Goal: Task Accomplishment & Management: Use online tool/utility

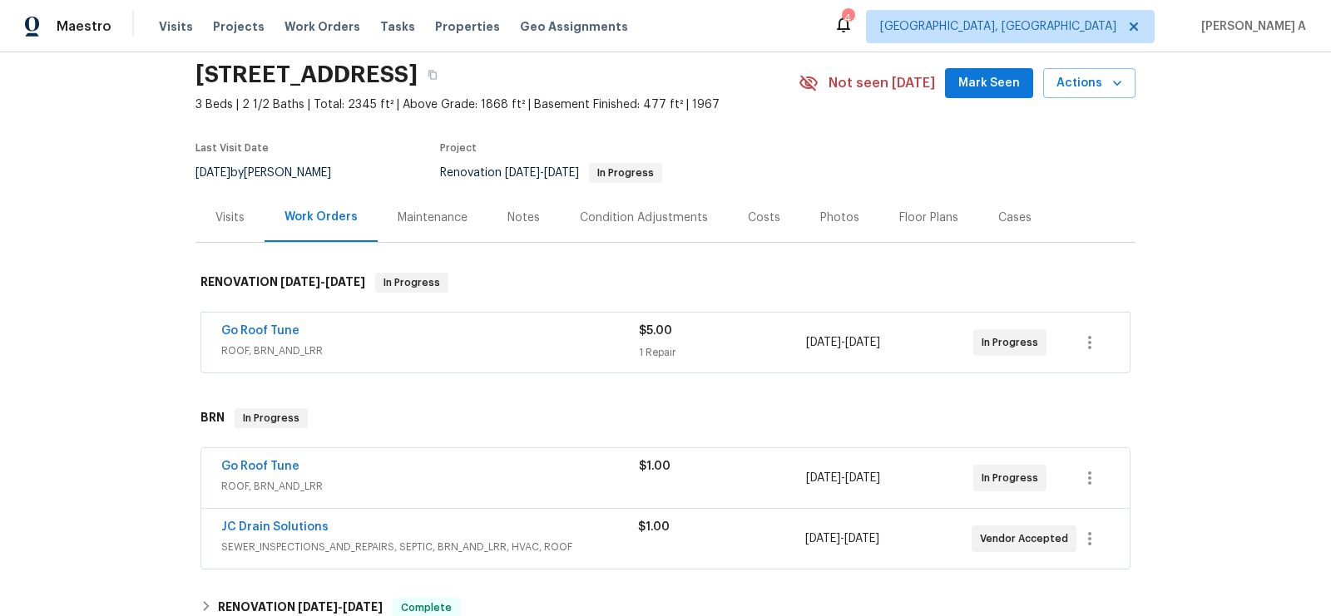
scroll to position [67, 0]
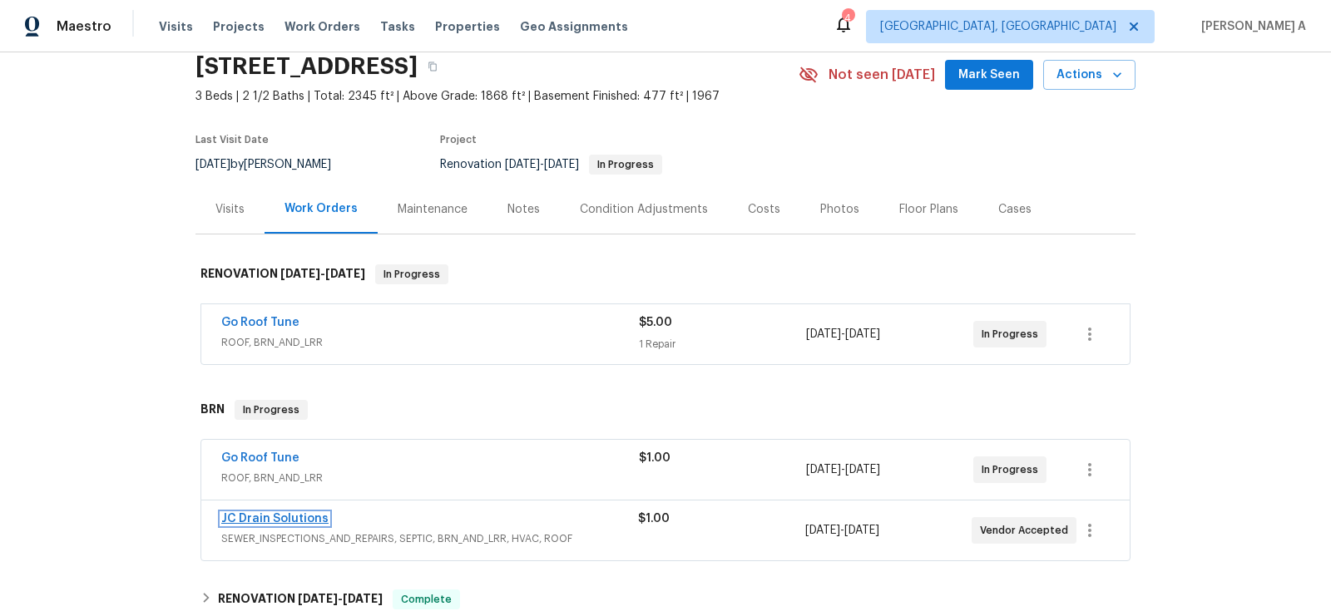
click at [273, 517] on link "JC Drain Solutions" at bounding box center [274, 519] width 107 height 12
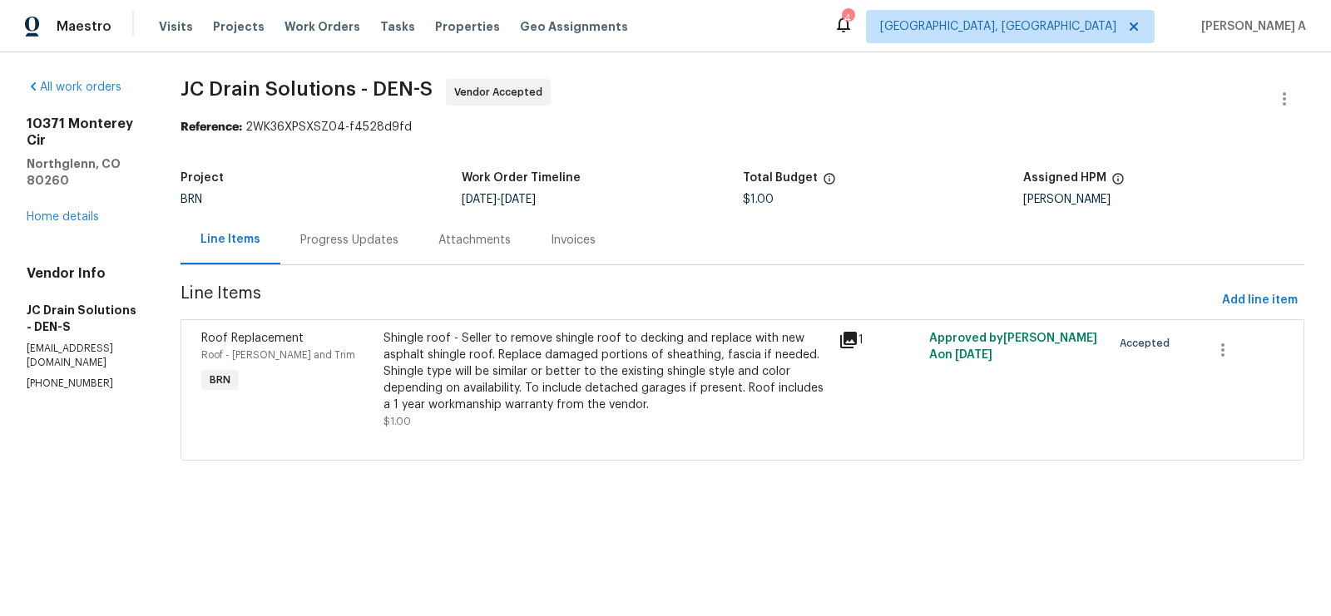
click at [396, 219] on div "Progress Updates" at bounding box center [349, 239] width 138 height 49
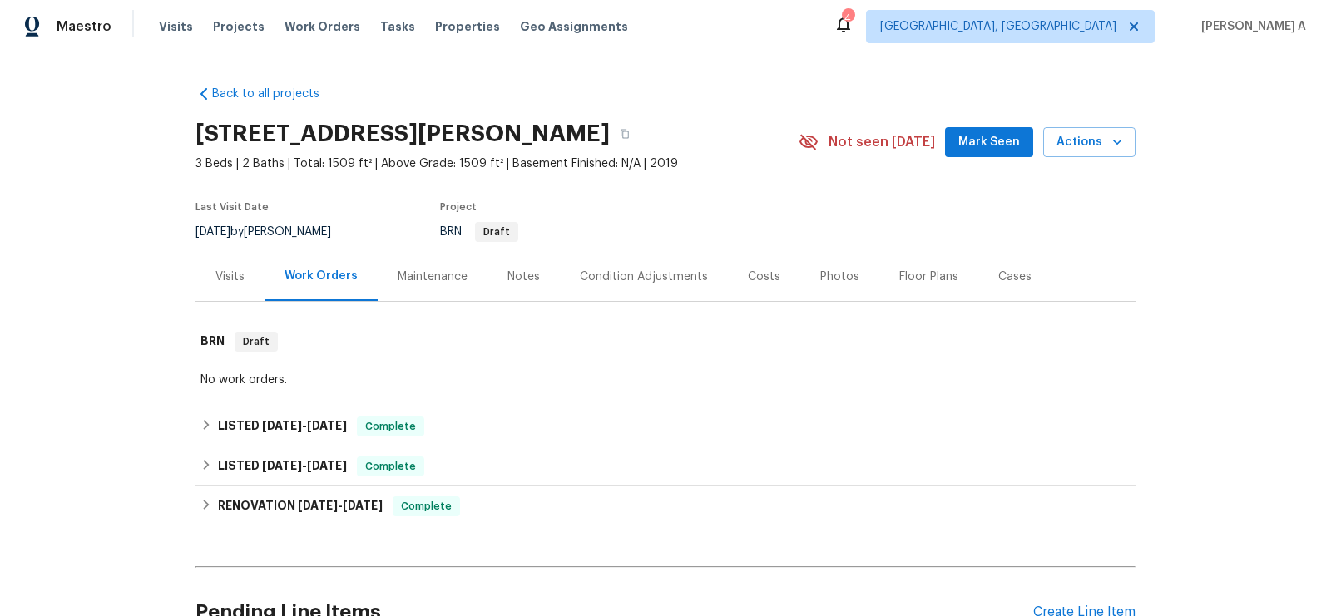
scroll to position [308, 0]
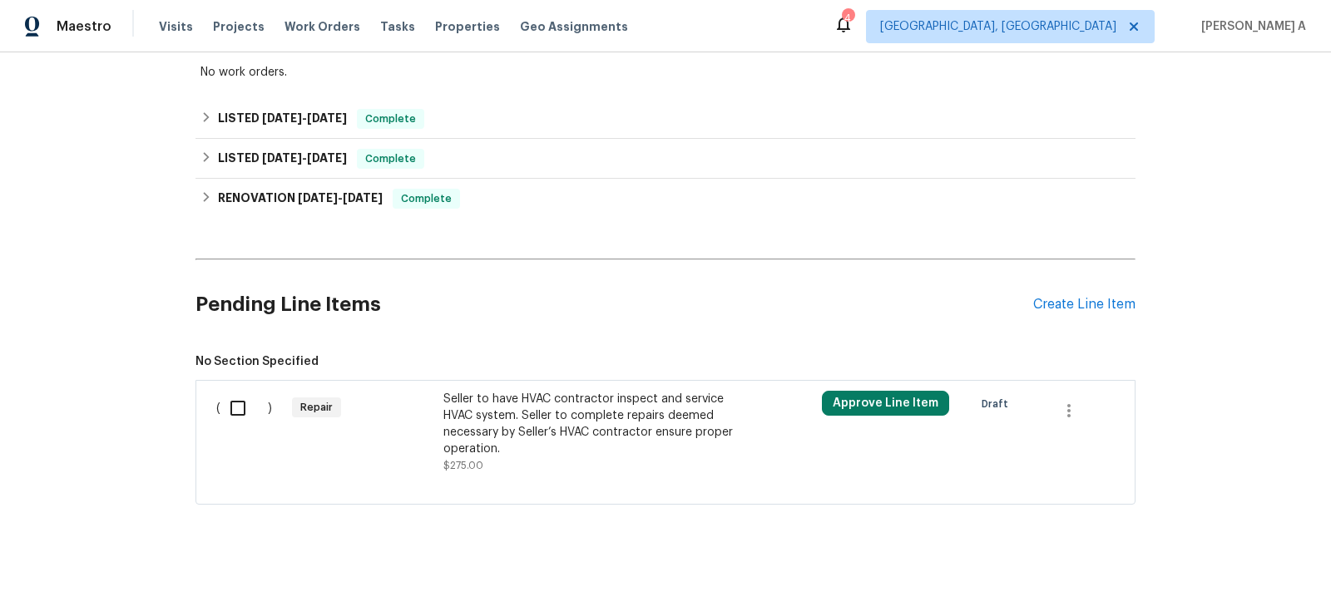
click at [686, 443] on div "Seller to have HVAC contractor inspect and service HVAC system. Seller to compl…" at bounding box center [589, 424] width 293 height 67
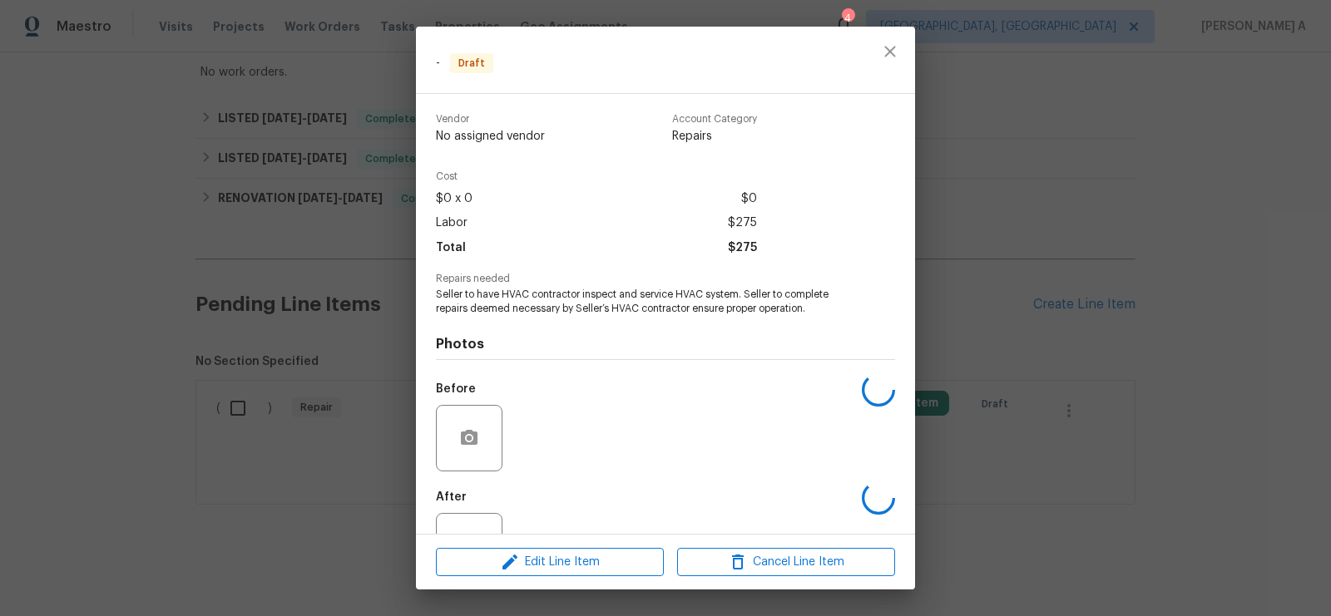
scroll to position [62, 0]
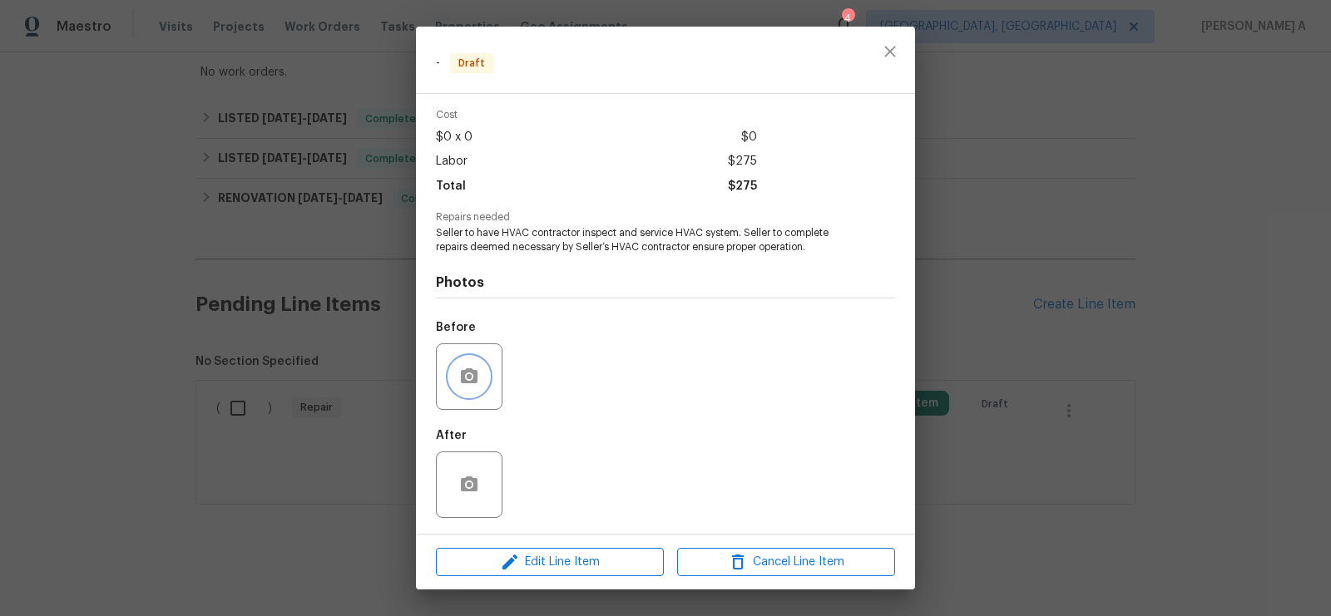
click at [456, 387] on button "button" at bounding box center [469, 377] width 40 height 40
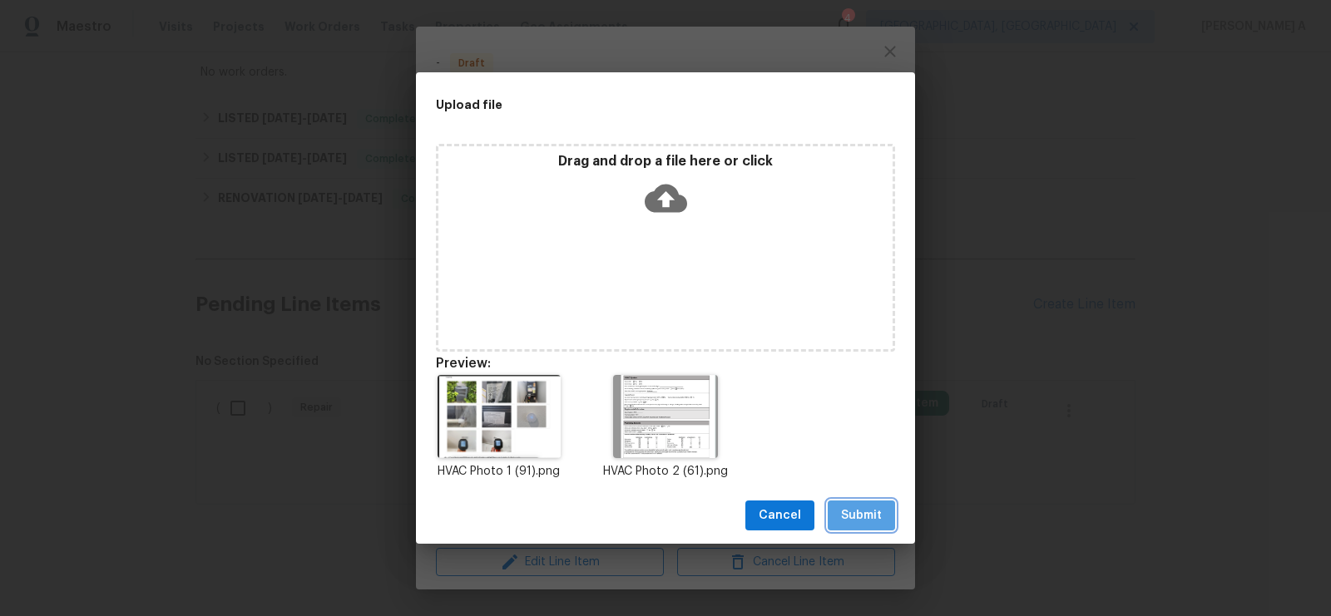
click at [869, 519] on span "Submit" at bounding box center [861, 516] width 41 height 21
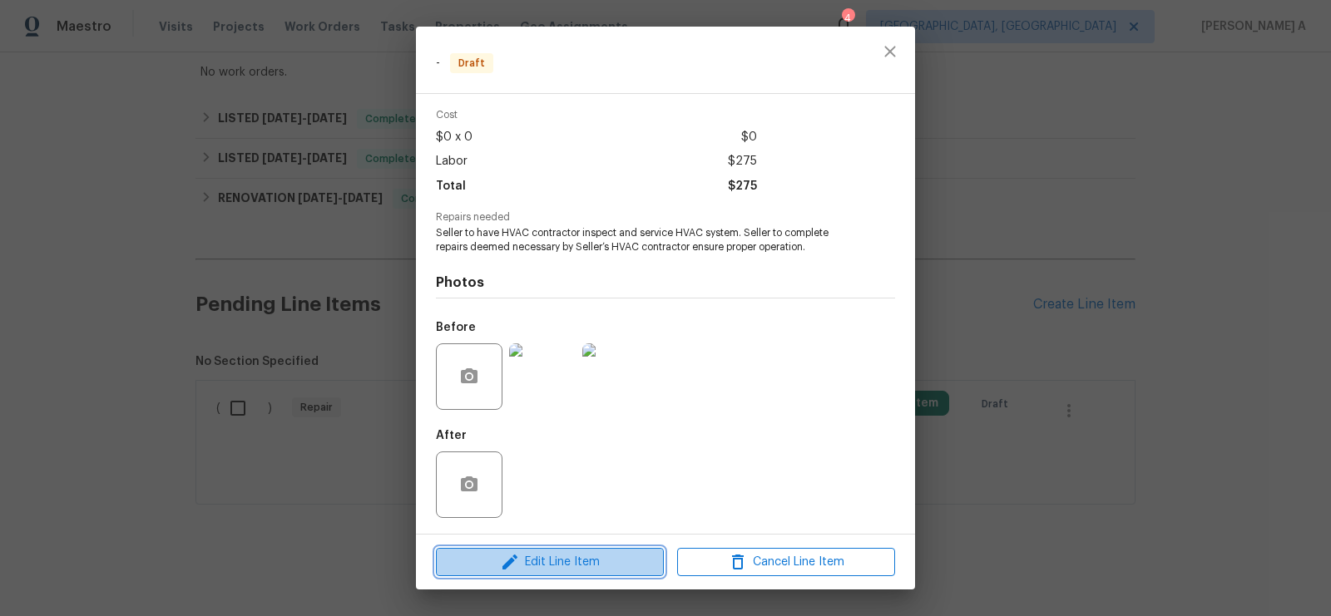
click at [612, 568] on span "Edit Line Item" at bounding box center [550, 562] width 218 height 21
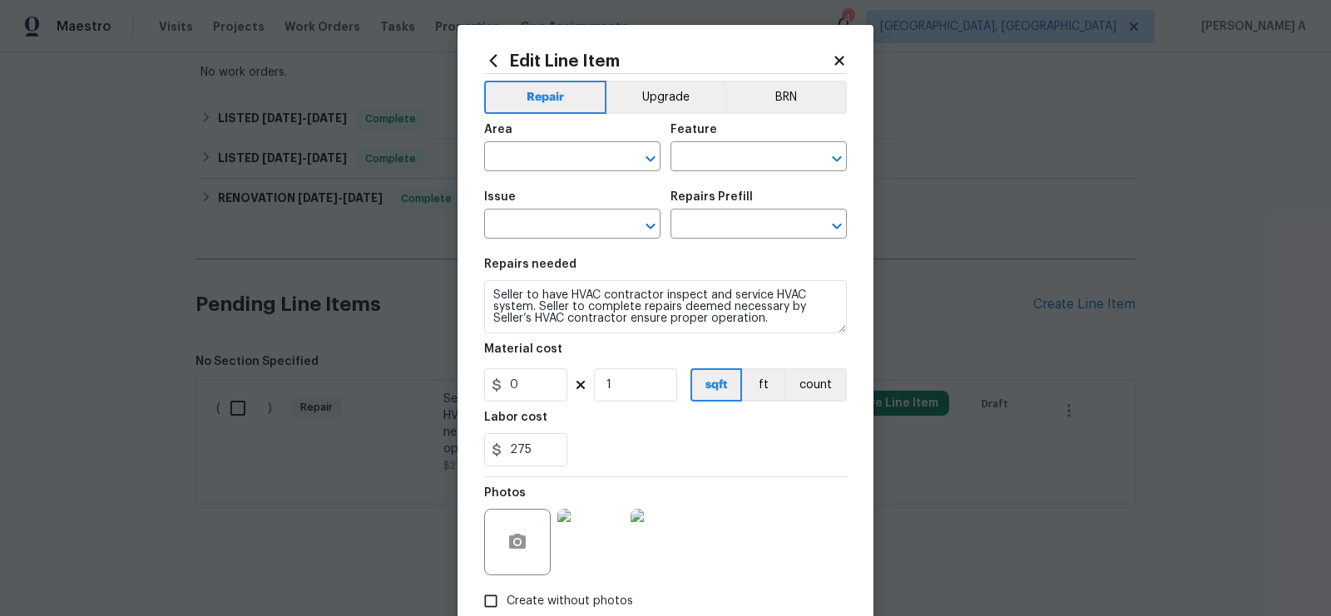
click at [839, 57] on icon at bounding box center [839, 60] width 15 height 15
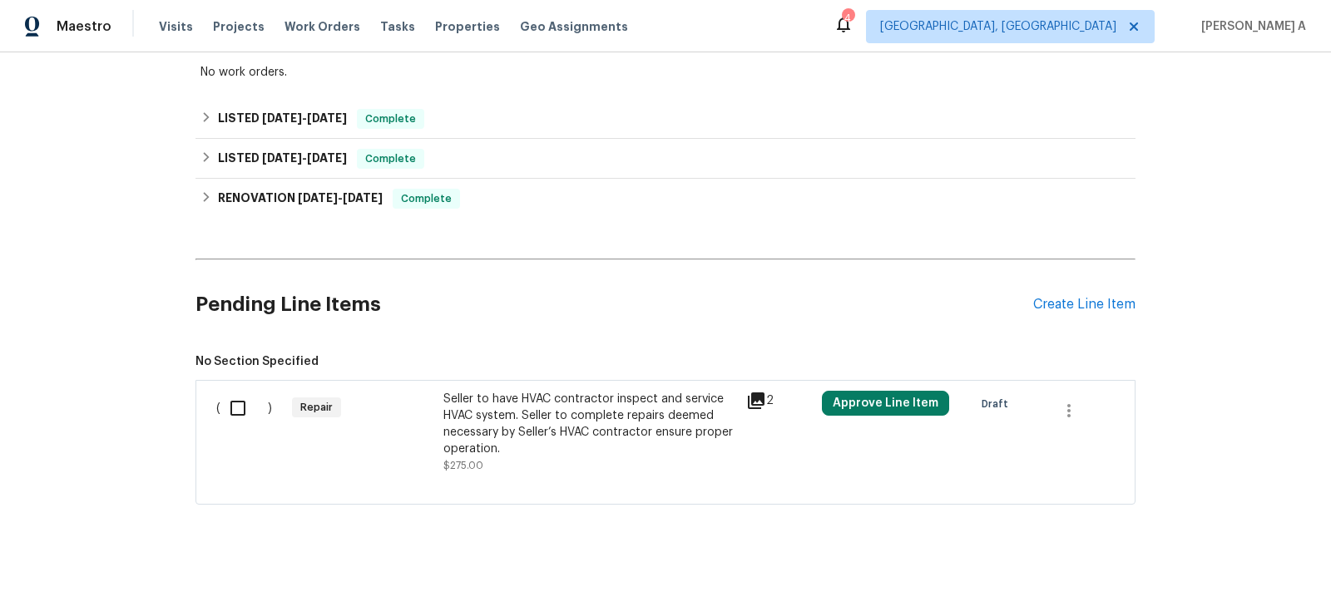
click at [234, 408] on input "checkbox" at bounding box center [243, 408] width 47 height 35
checkbox input "true"
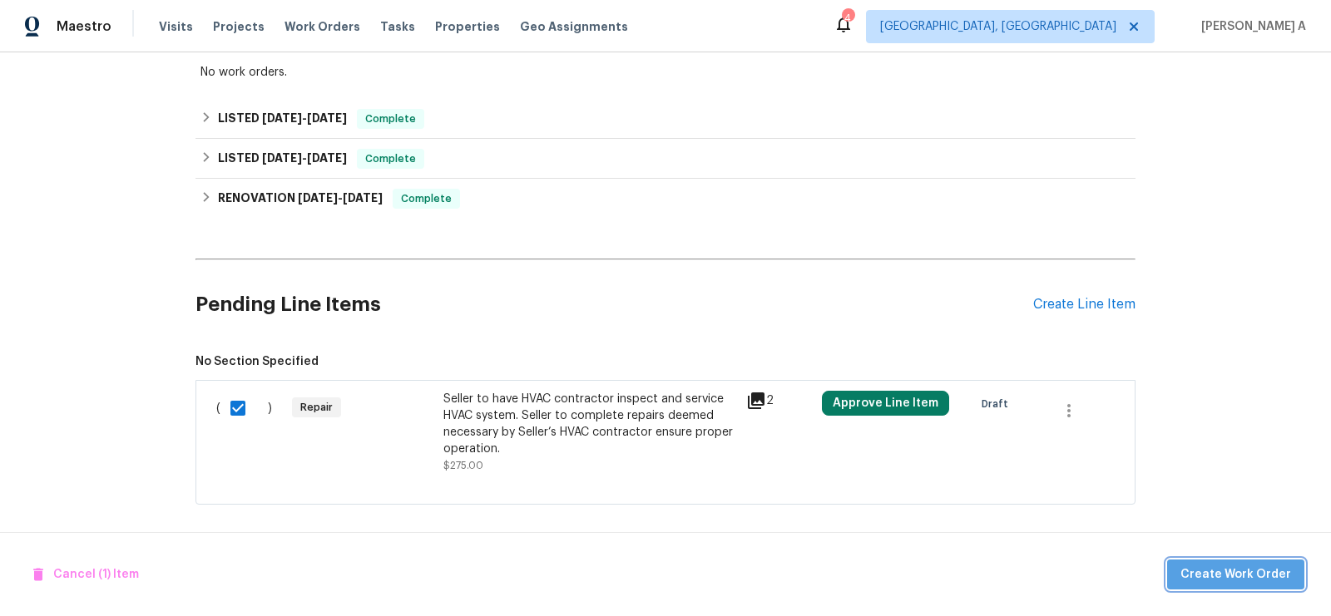
click at [1253, 569] on span "Create Work Order" at bounding box center [1235, 575] width 111 height 21
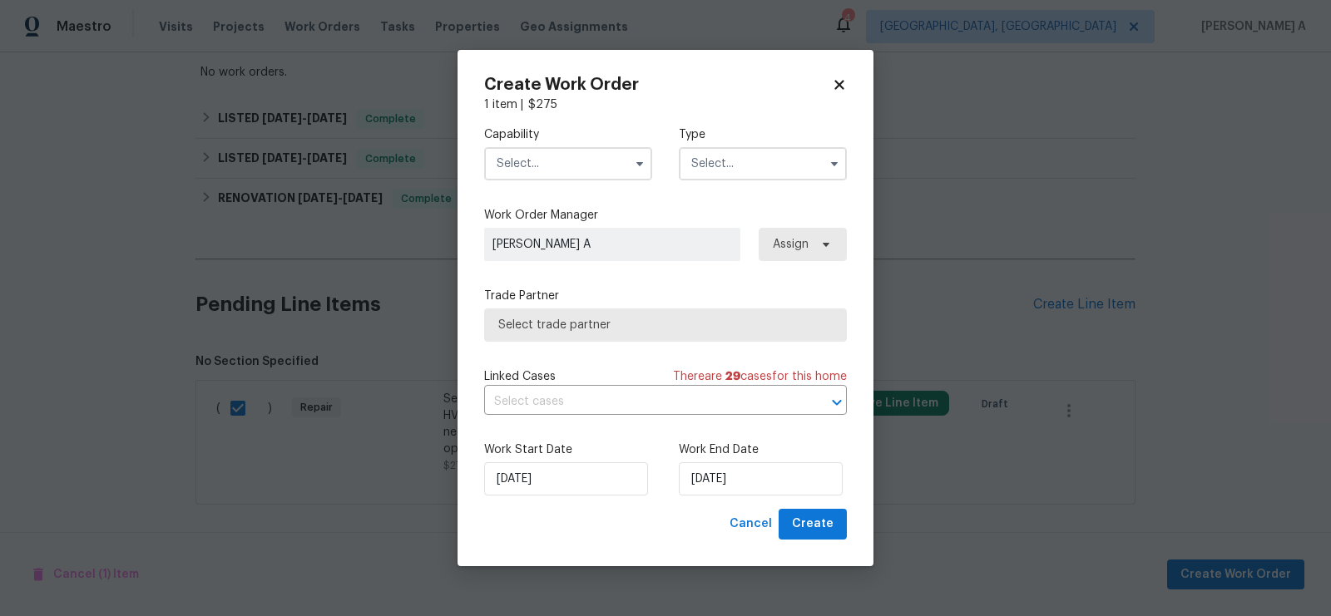
click at [533, 147] on input "text" at bounding box center [568, 163] width 168 height 33
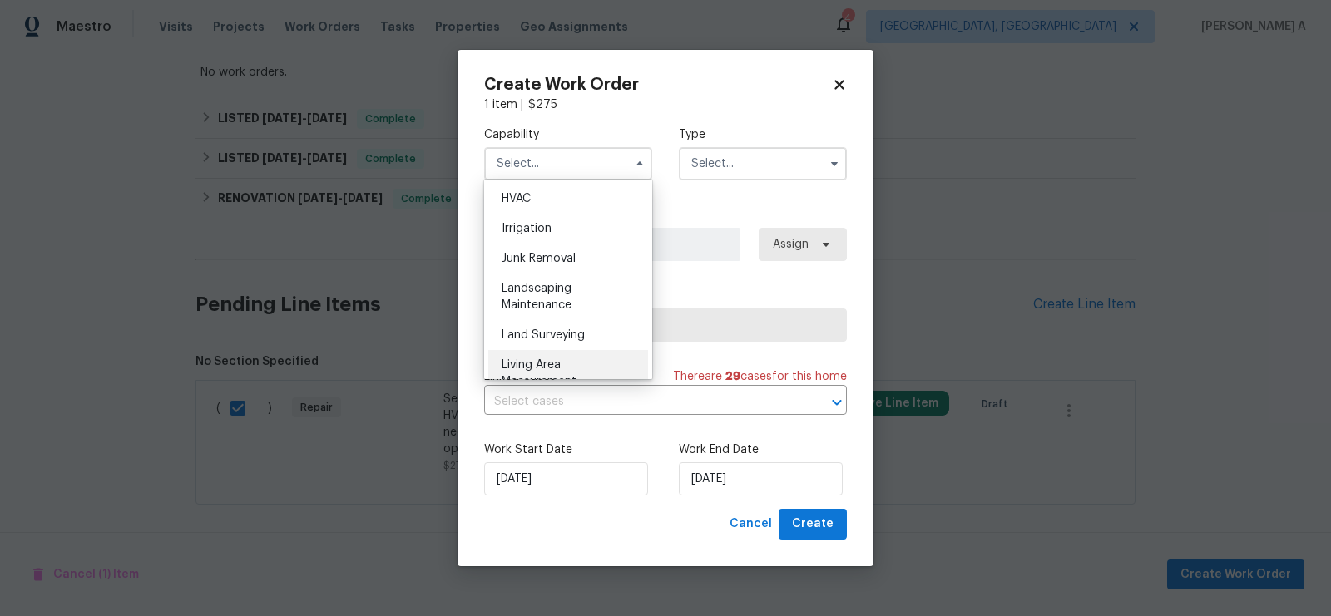
scroll to position [996, 0]
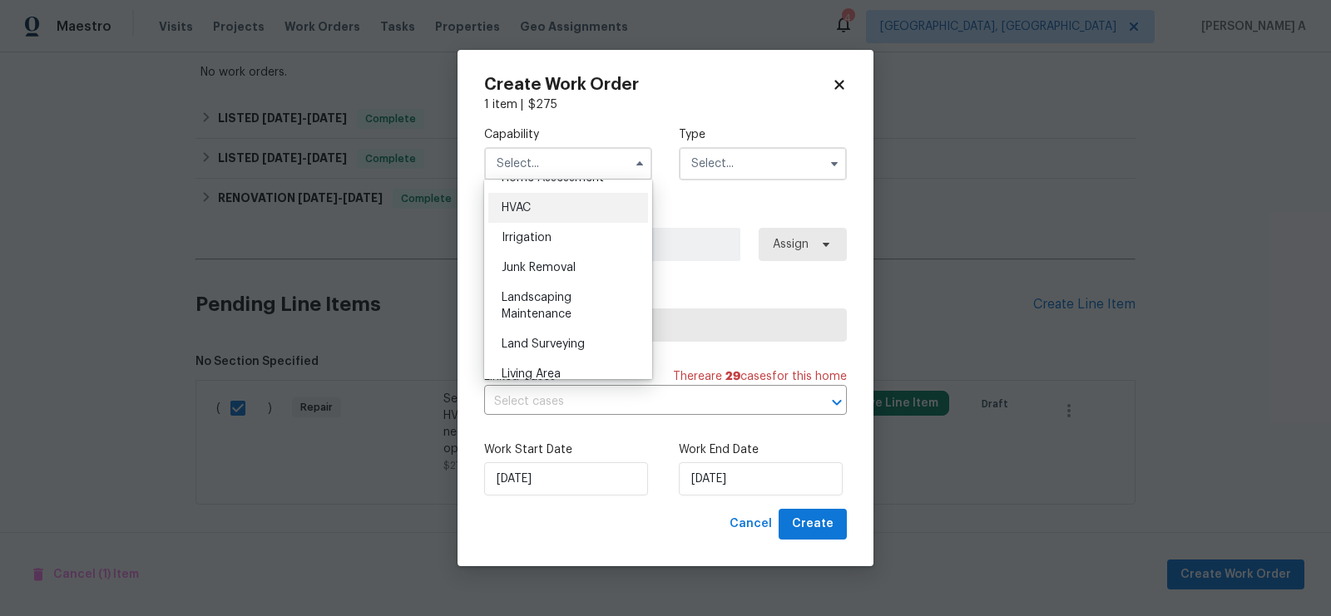
click at [546, 211] on div "HVAC" at bounding box center [568, 208] width 160 height 30
type input "HVAC"
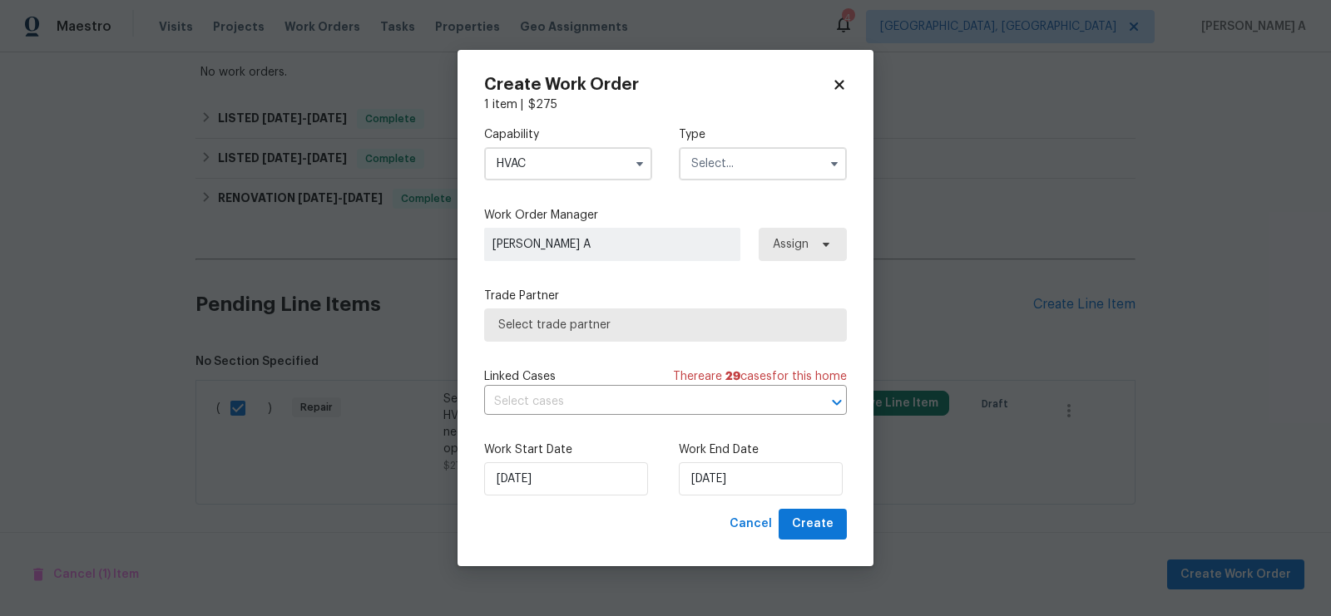
click at [699, 166] on input "text" at bounding box center [763, 163] width 168 height 33
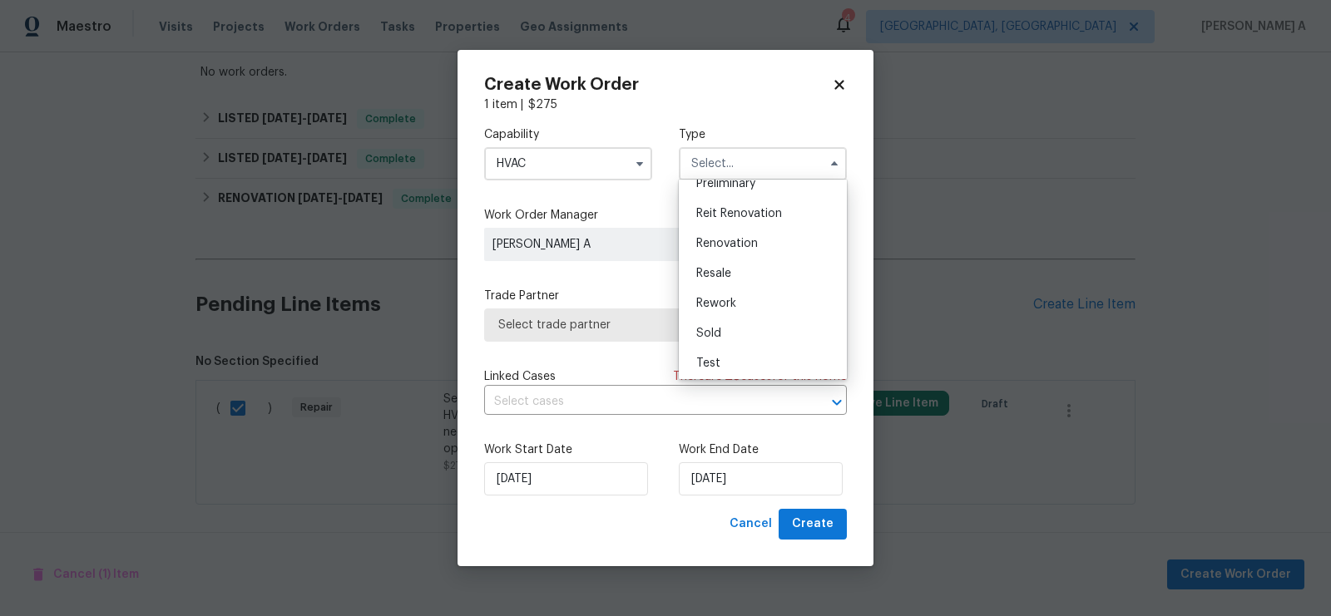
scroll to position [377, 0]
click at [722, 278] on div "Resale" at bounding box center [763, 271] width 160 height 30
type input "Resale"
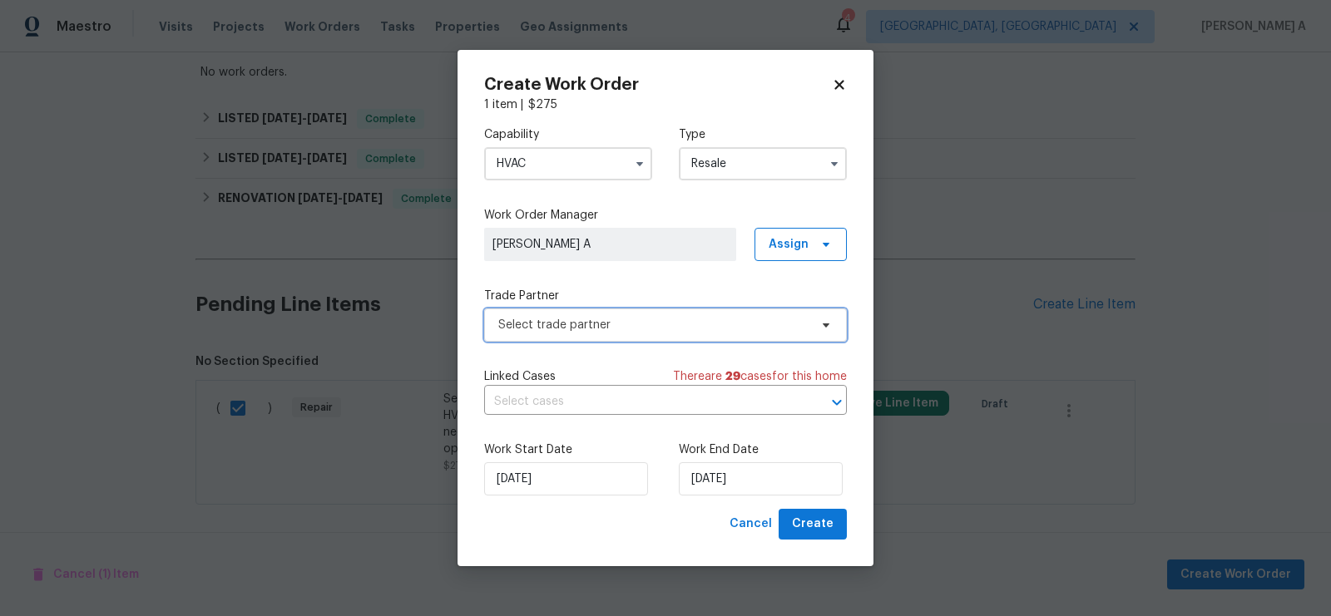
click at [627, 328] on span "Select trade partner" at bounding box center [653, 325] width 310 height 17
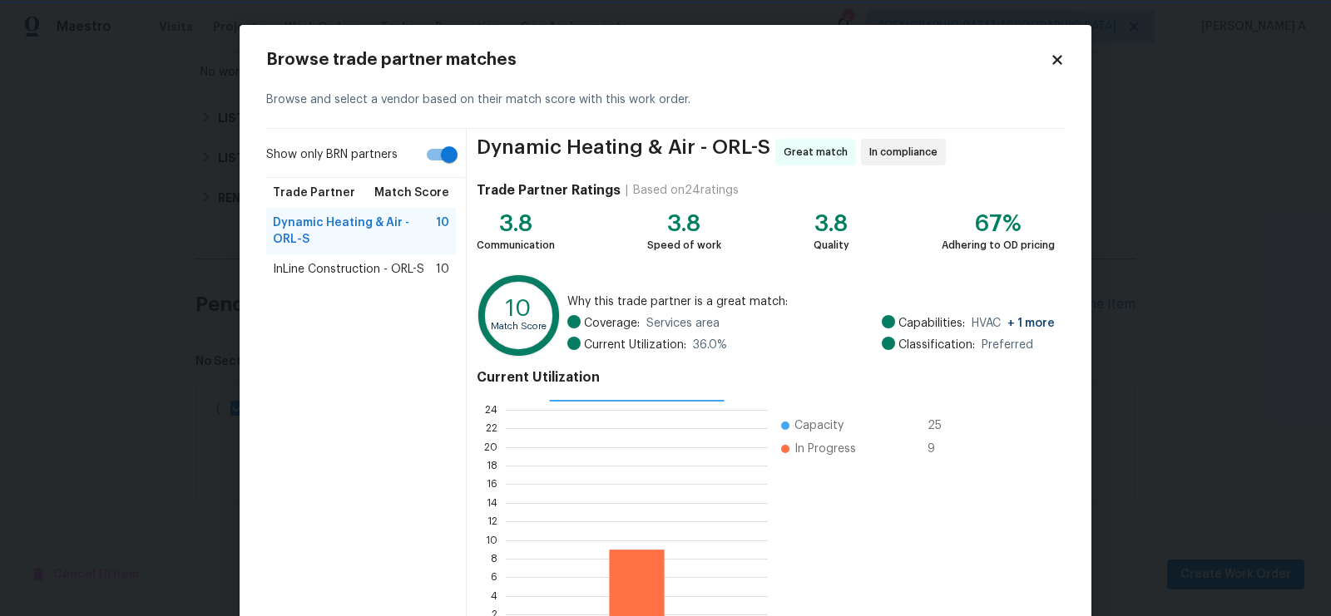
scroll to position [116, 0]
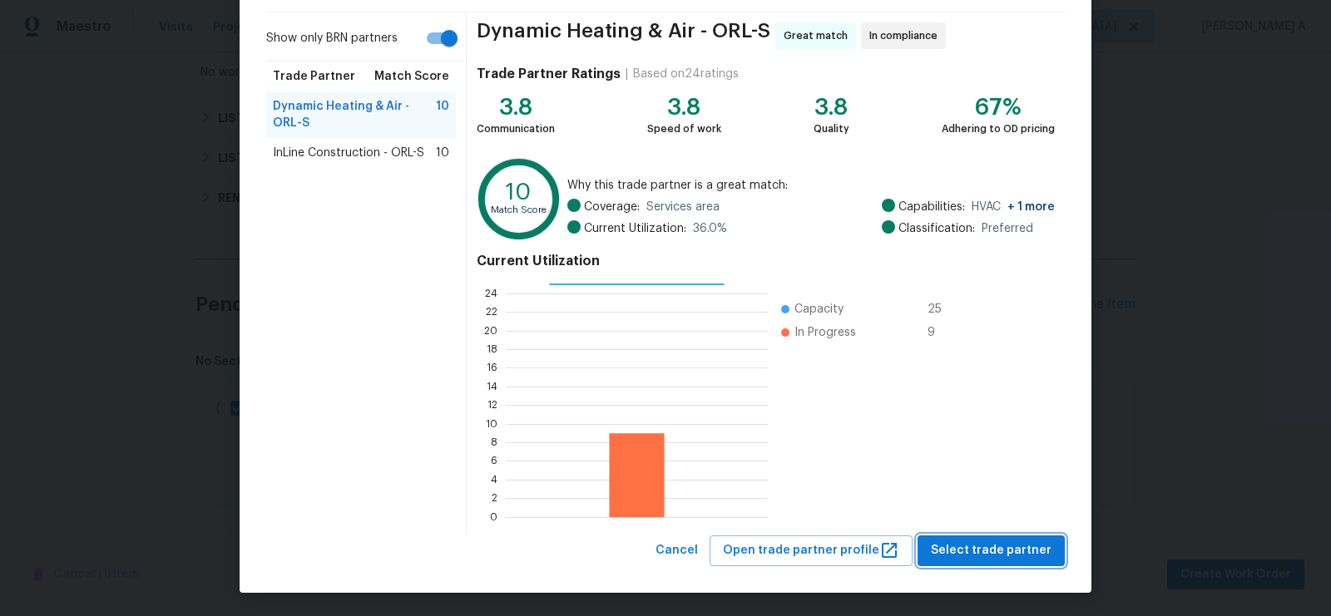
click at [1006, 554] on span "Select trade partner" at bounding box center [991, 551] width 121 height 21
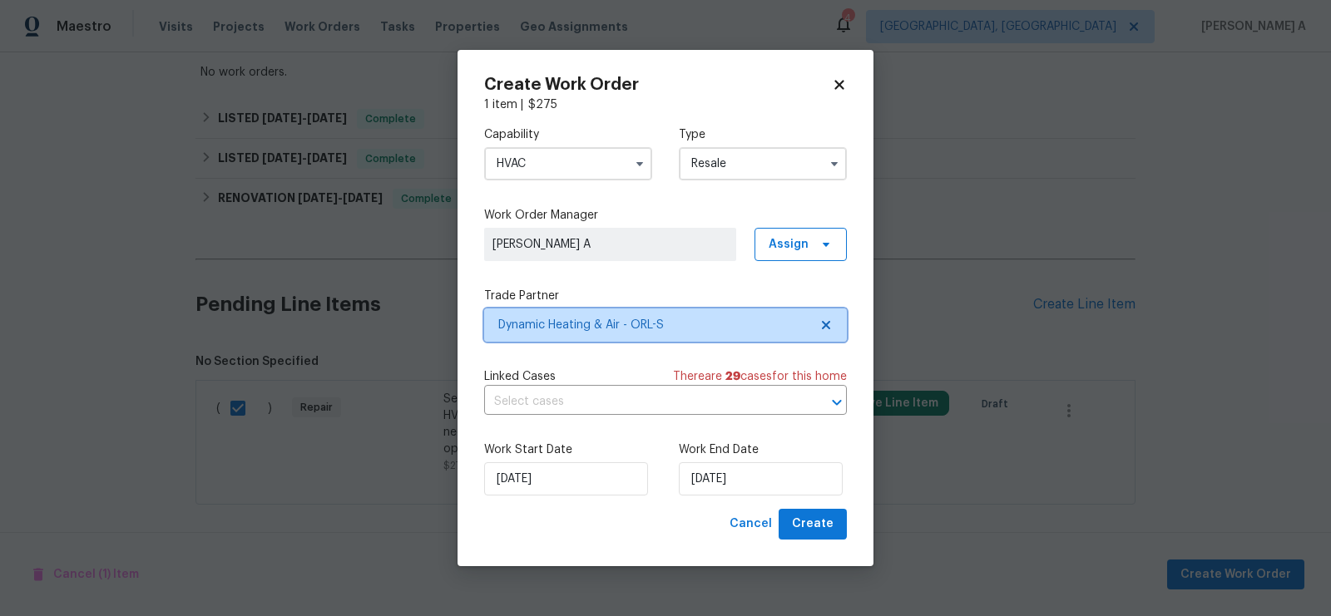
scroll to position [0, 0]
click at [593, 400] on input "text" at bounding box center [642, 402] width 316 height 26
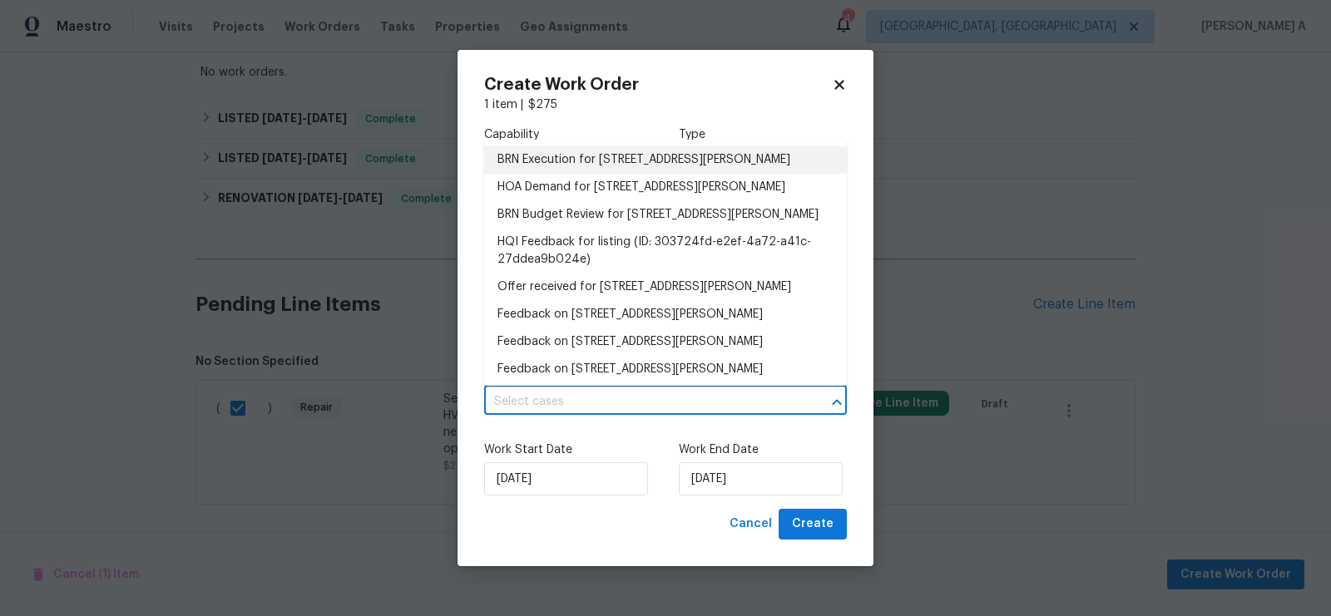
click at [591, 152] on li "BRN Execution for [STREET_ADDRESS][PERSON_NAME]" at bounding box center [665, 159] width 363 height 27
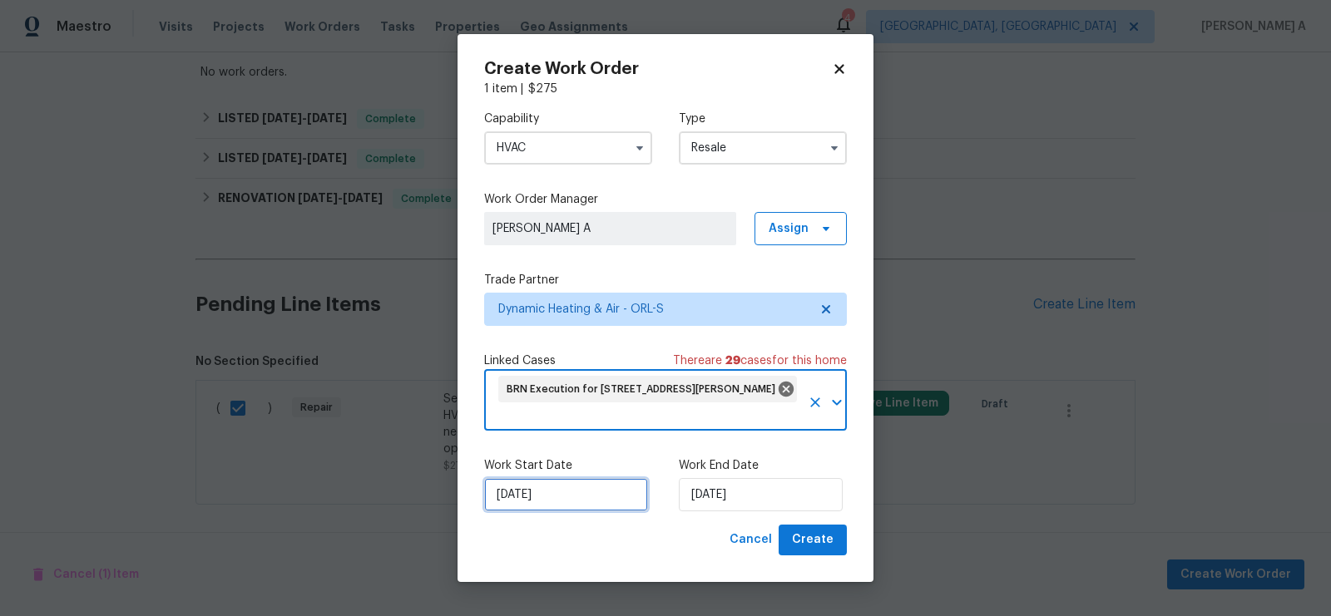
click at [568, 493] on input "[DATE]" at bounding box center [566, 494] width 164 height 33
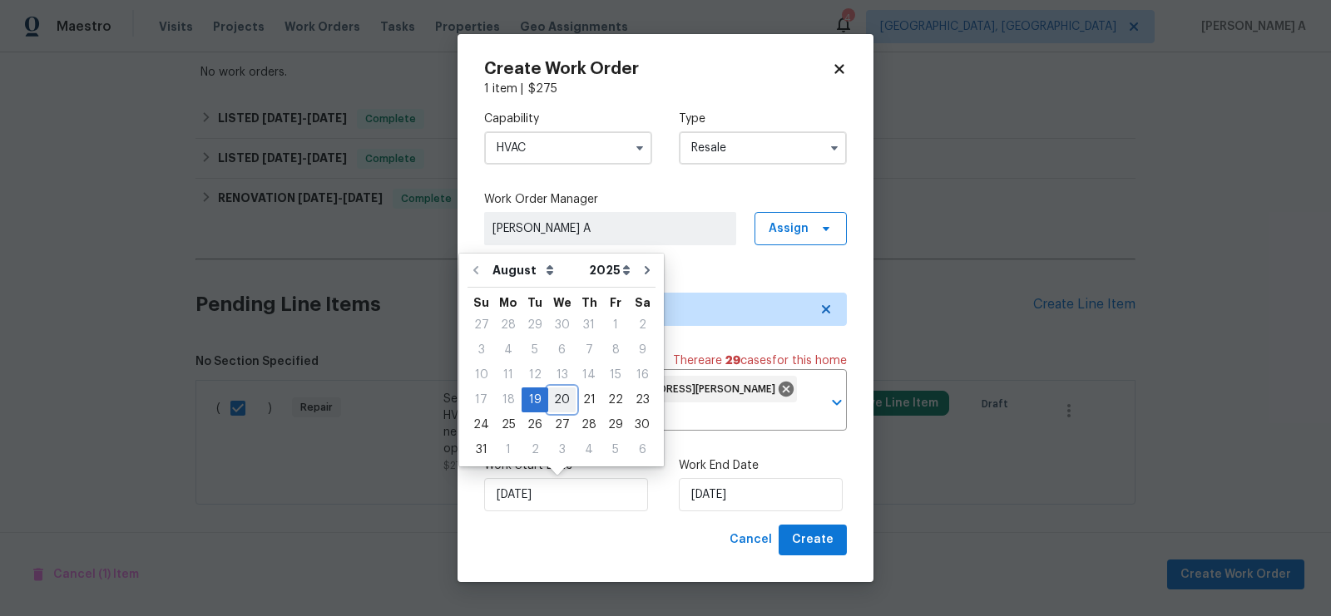
click at [553, 392] on div "20" at bounding box center [561, 399] width 27 height 23
type input "[DATE]"
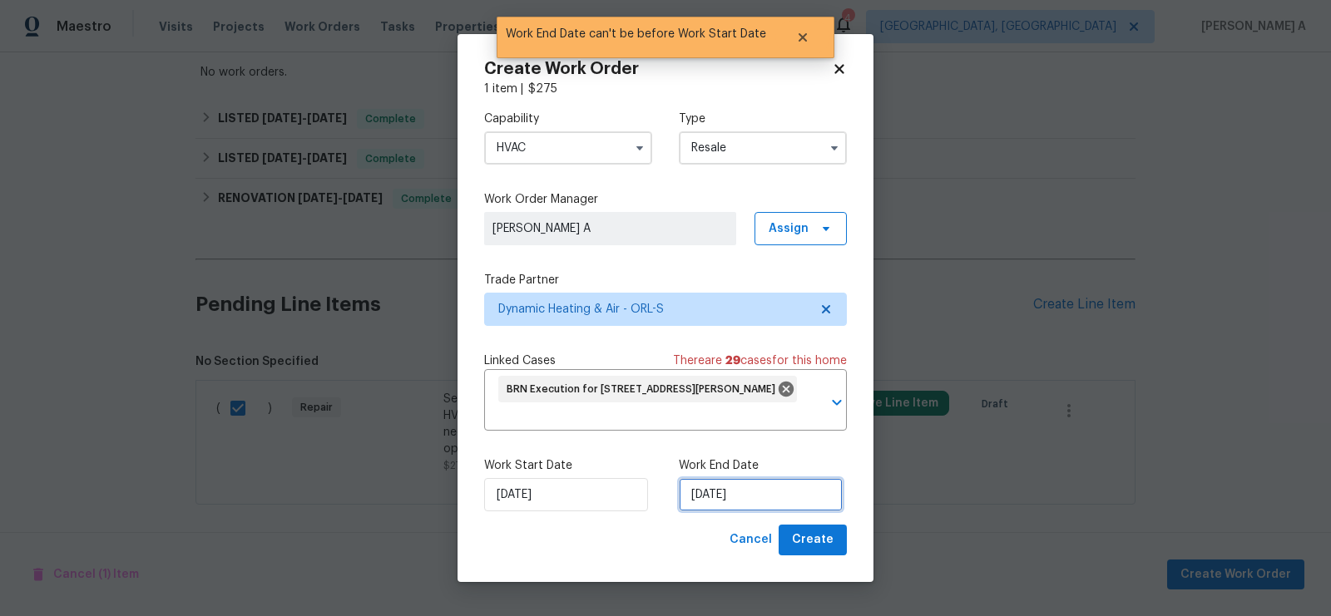
click at [757, 499] on input "[DATE]" at bounding box center [761, 494] width 164 height 33
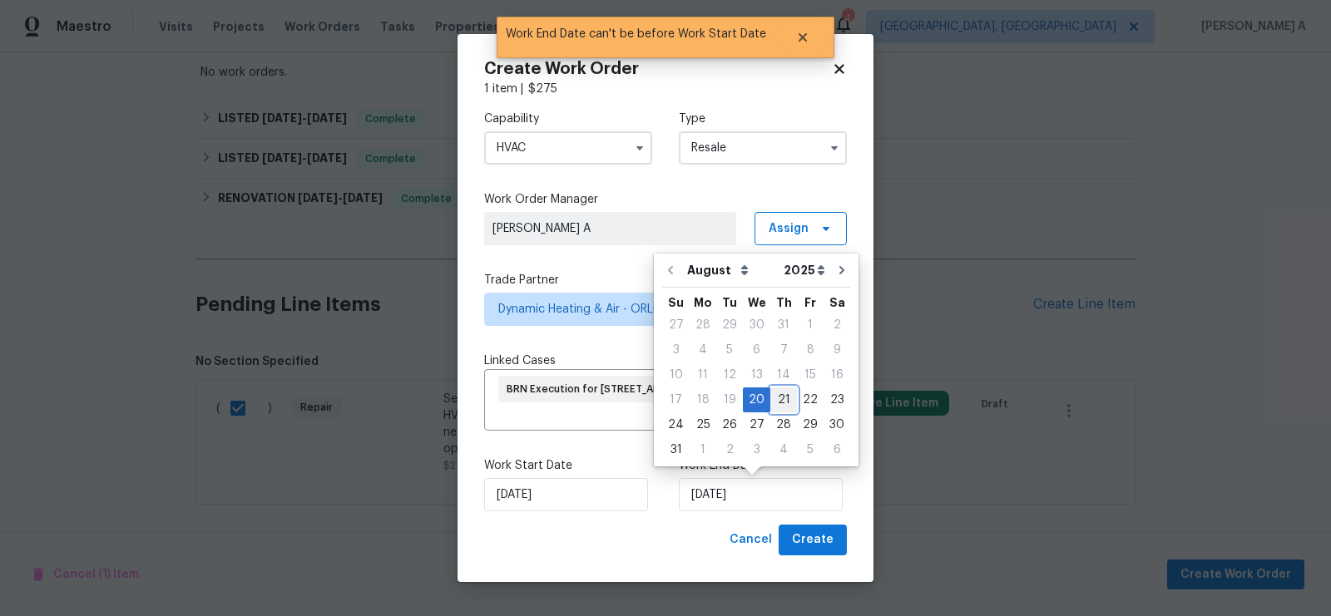
click at [773, 398] on div "21" at bounding box center [783, 399] width 27 height 23
type input "[DATE]"
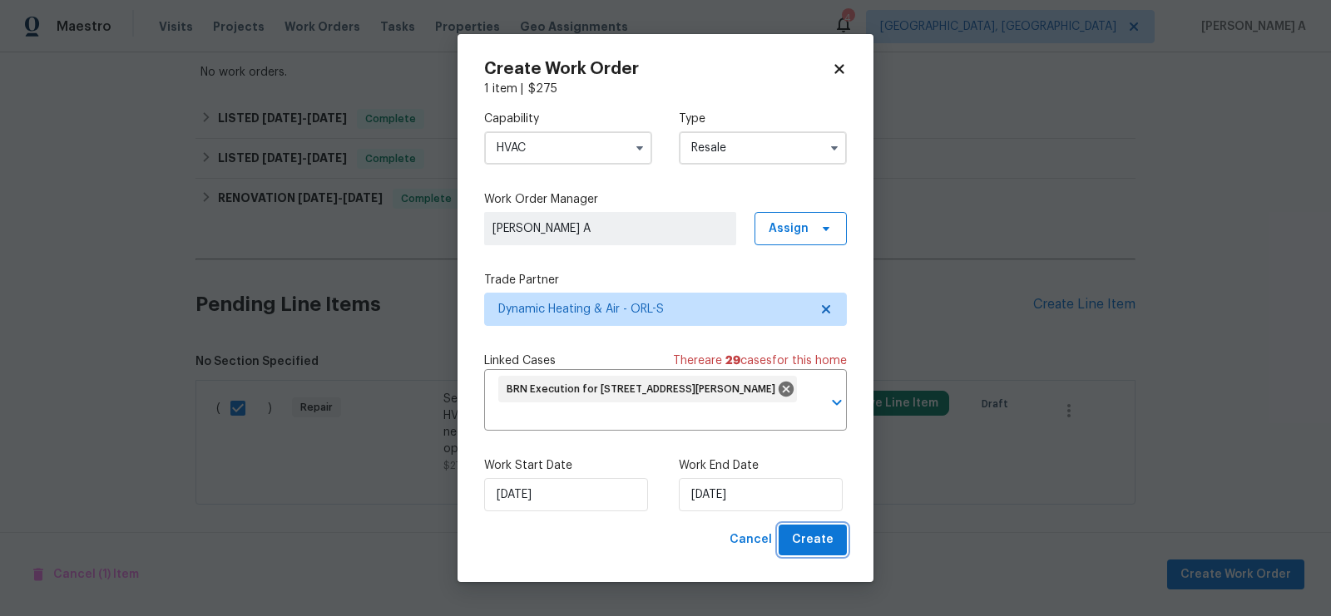
click at [813, 536] on span "Create" at bounding box center [813, 540] width 42 height 21
checkbox input "false"
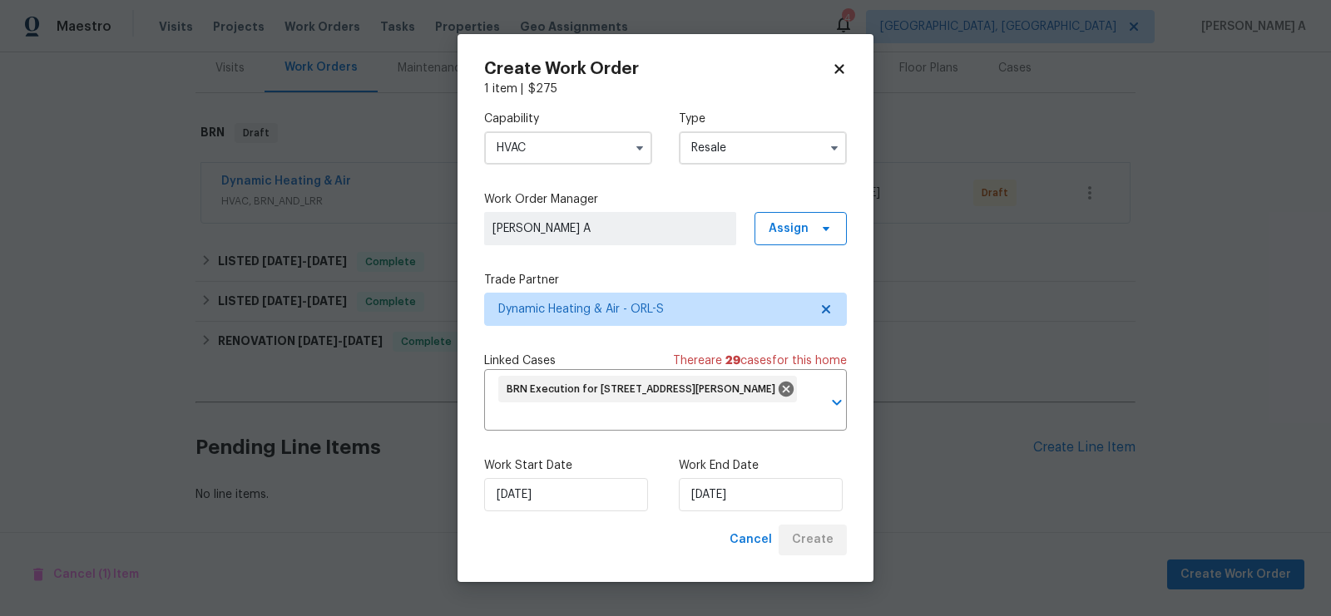
scroll to position [206, 0]
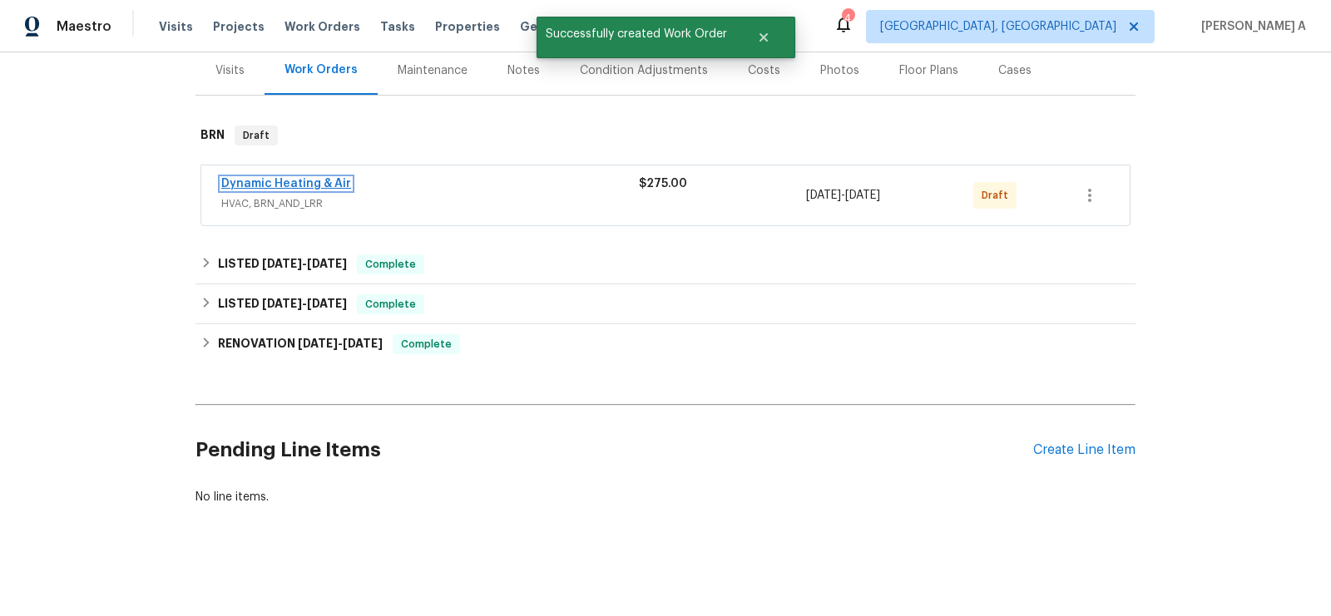
click at [258, 184] on link "Dynamic Heating & Air" at bounding box center [286, 184] width 130 height 12
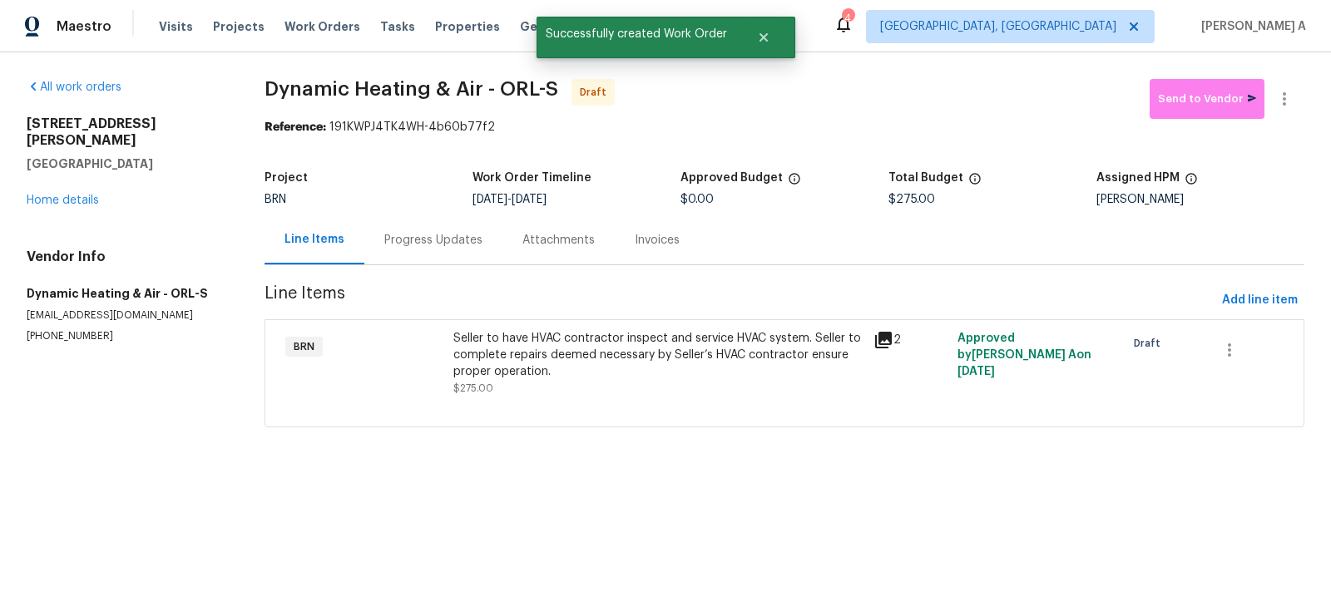
click at [628, 383] on div "Seller to have HVAC contractor inspect and service HVAC system. Seller to compl…" at bounding box center [658, 363] width 410 height 67
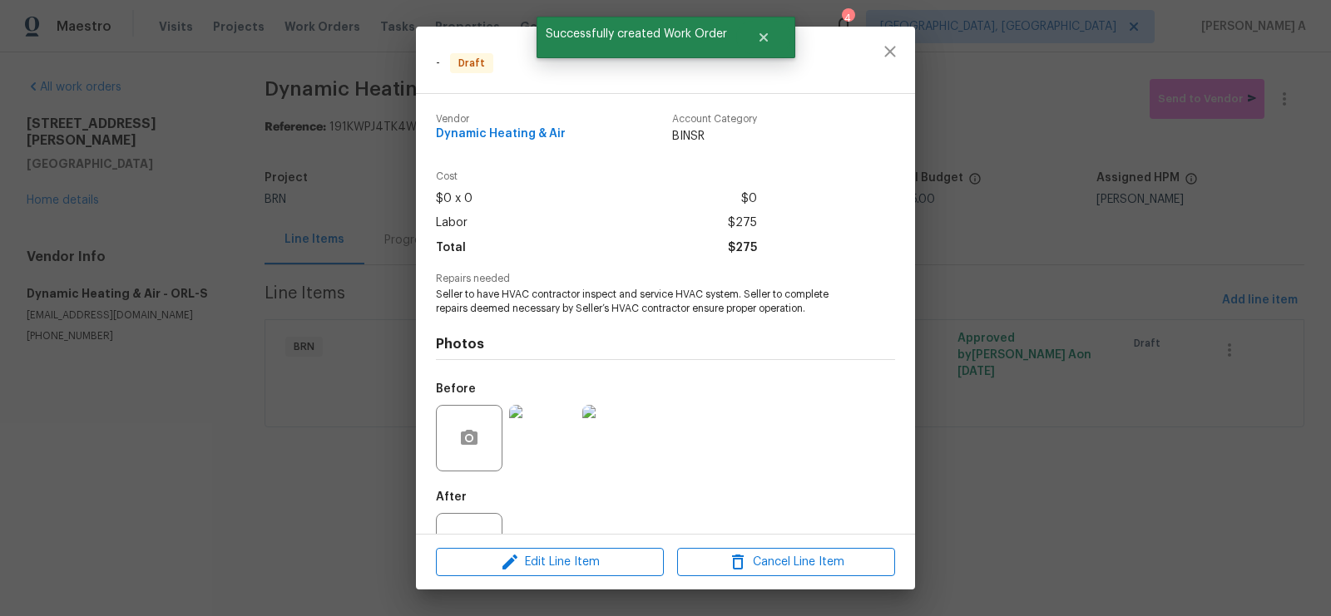
scroll to position [62, 0]
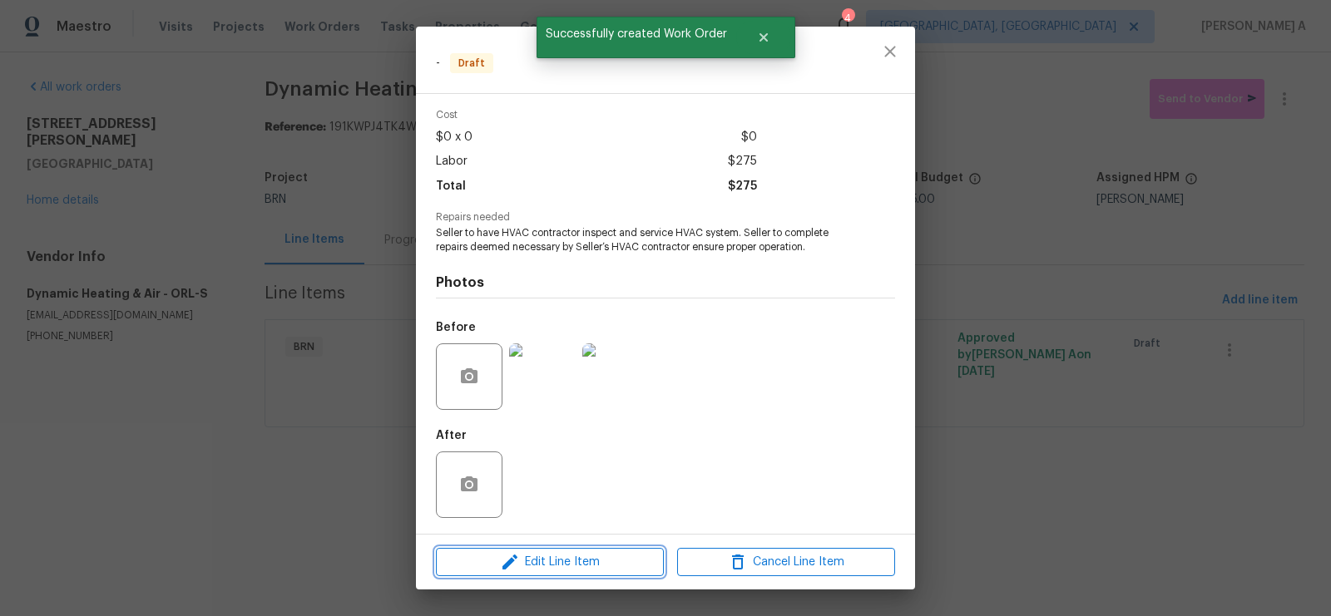
click at [577, 566] on span "Edit Line Item" at bounding box center [550, 562] width 218 height 21
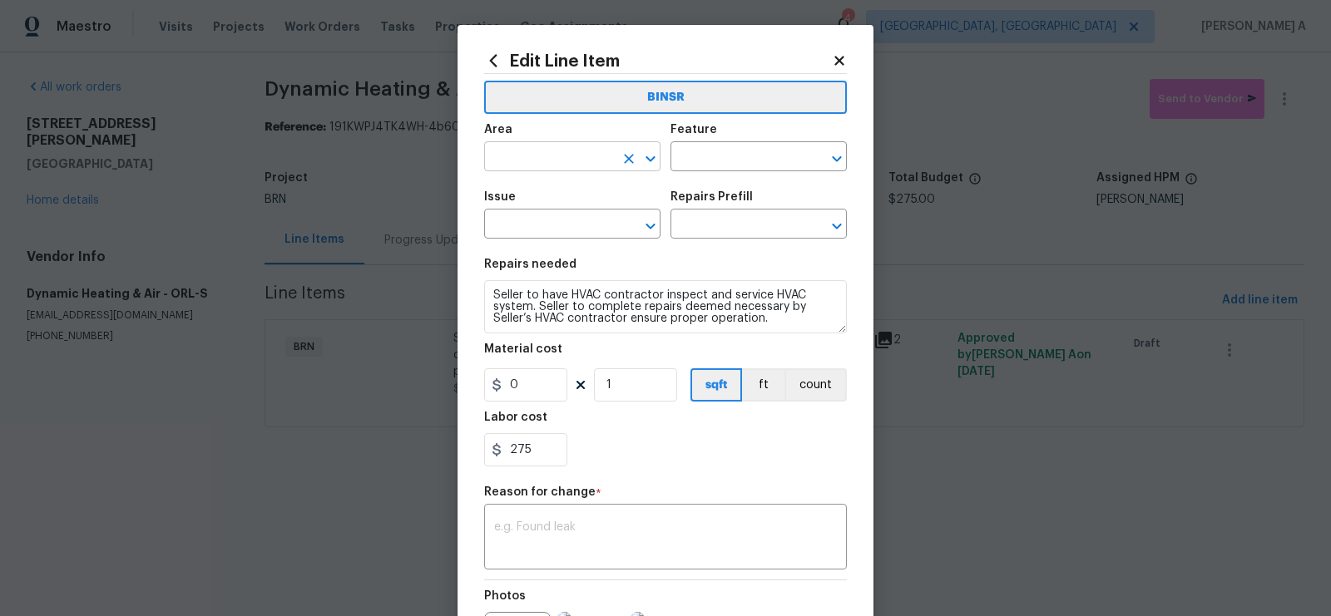
click at [518, 151] on input "text" at bounding box center [549, 159] width 130 height 26
click at [519, 195] on li "HVAC" at bounding box center [572, 195] width 176 height 27
type input "HVAC"
click at [710, 175] on div "Area HVAC ​ Feature ​" at bounding box center [665, 147] width 363 height 67
click at [710, 171] on div "Area HVAC ​ Feature ​" at bounding box center [665, 147] width 363 height 67
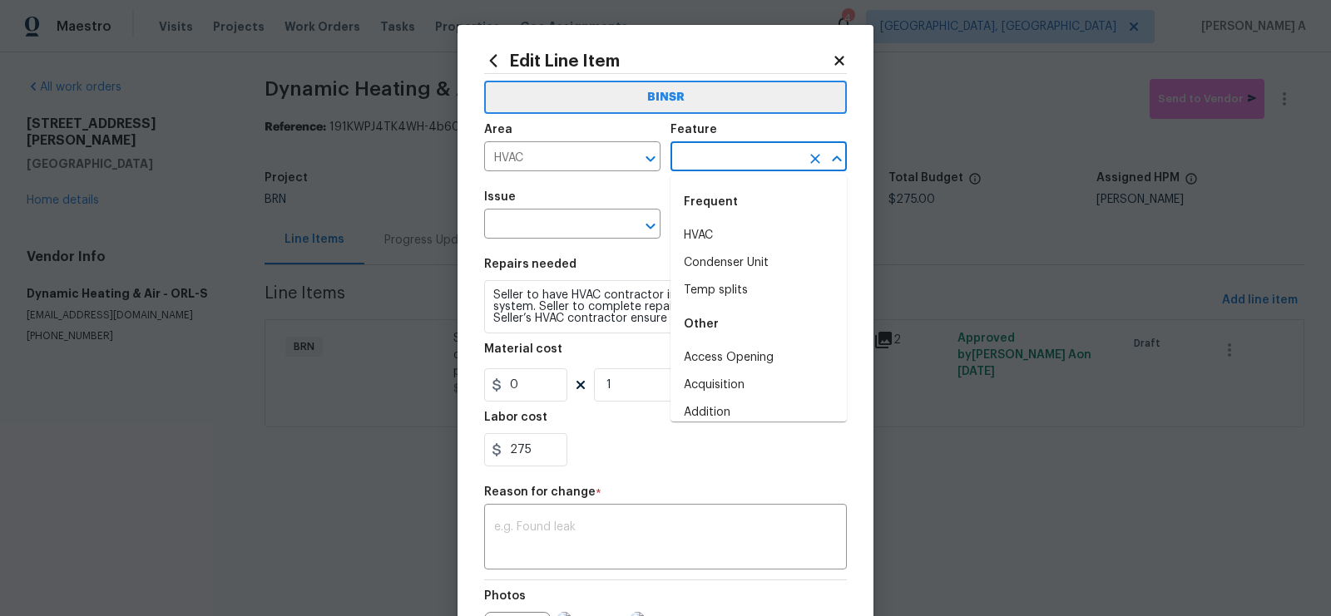
click at [710, 166] on input "text" at bounding box center [735, 159] width 130 height 26
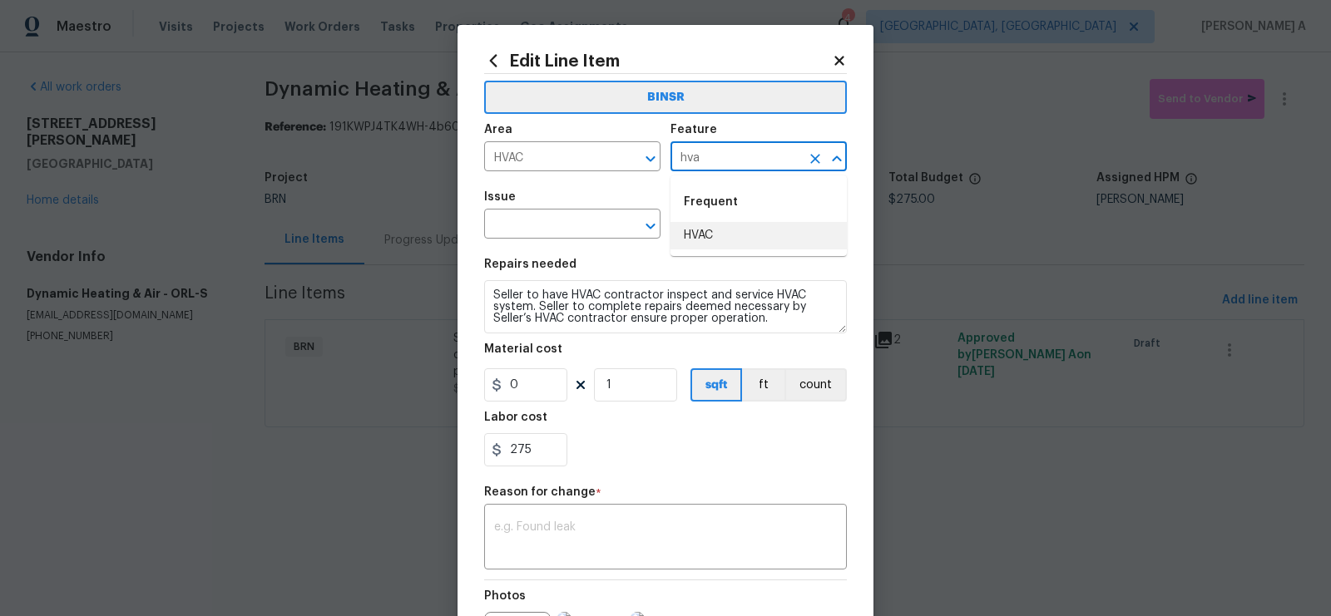
click at [734, 240] on li "HVAC" at bounding box center [758, 235] width 176 height 27
type input "HVAC"
click at [503, 229] on input "text" at bounding box center [549, 226] width 130 height 26
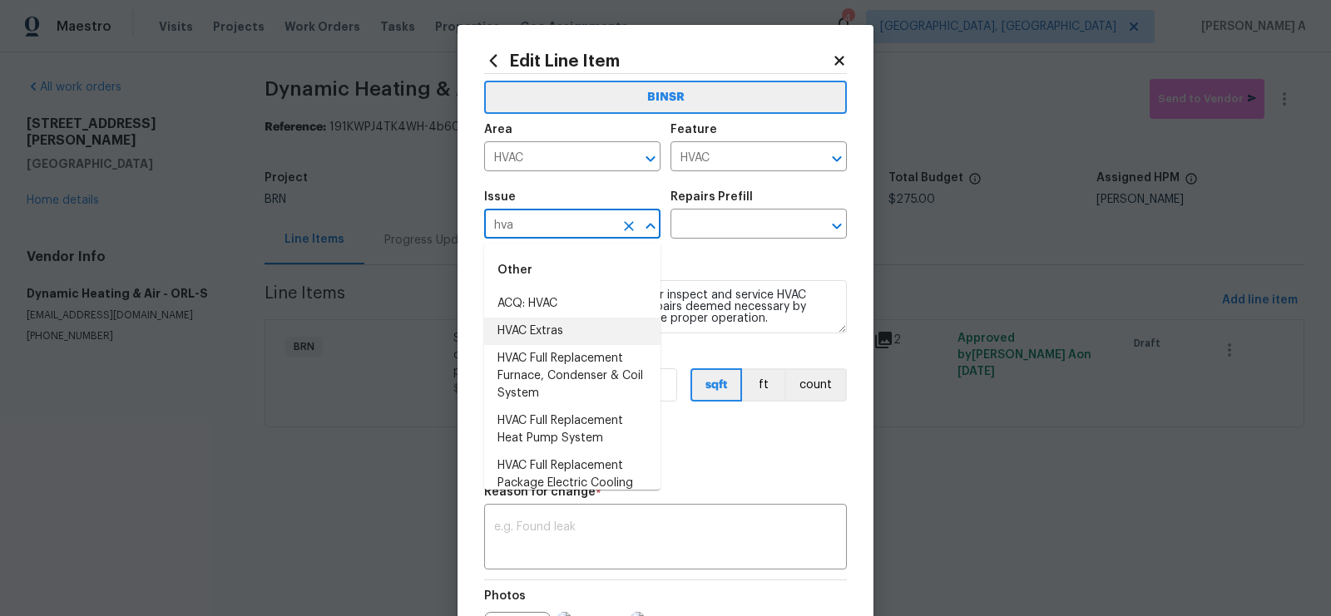
click at [515, 335] on li "HVAC Extras" at bounding box center [572, 331] width 176 height 27
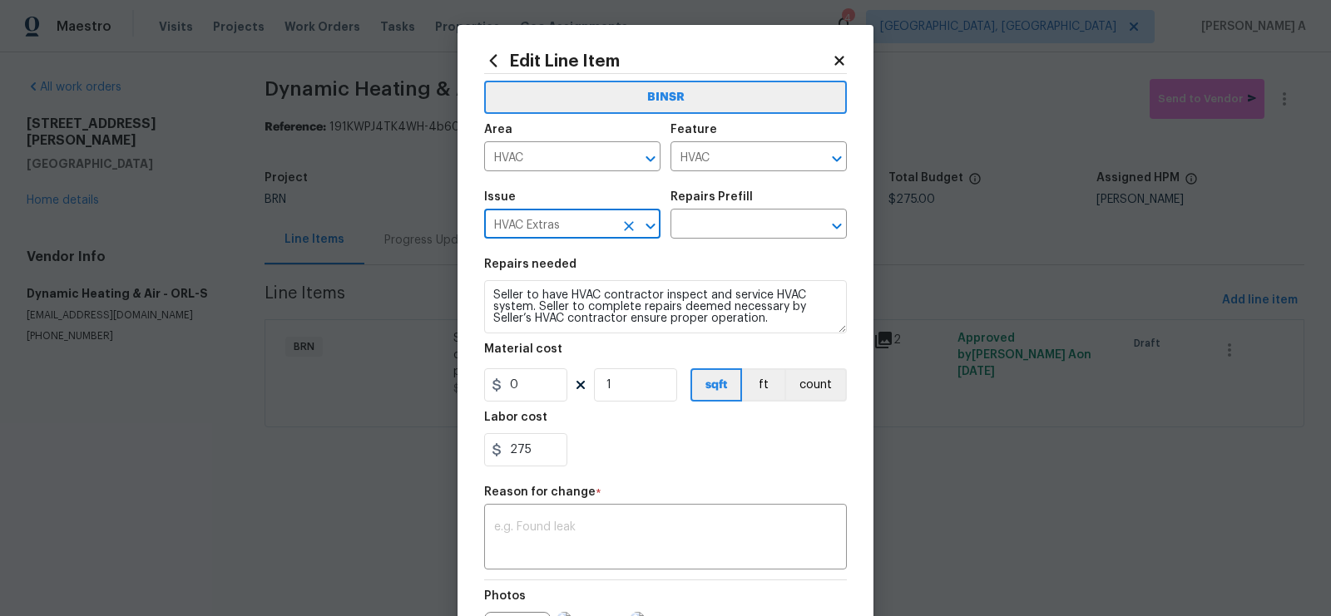
type input "HVAC Extras"
click at [515, 335] on section "Repairs needed Seller to have HVAC contractor inspect and service HVAC system. …" at bounding box center [665, 363] width 363 height 228
click at [517, 334] on section "Repairs needed Seller to have HVAC contractor inspect and service HVAC system. …" at bounding box center [665, 363] width 363 height 228
click at [519, 334] on section "Repairs needed Seller to have HVAC contractor inspect and service HVAC system. …" at bounding box center [665, 363] width 363 height 228
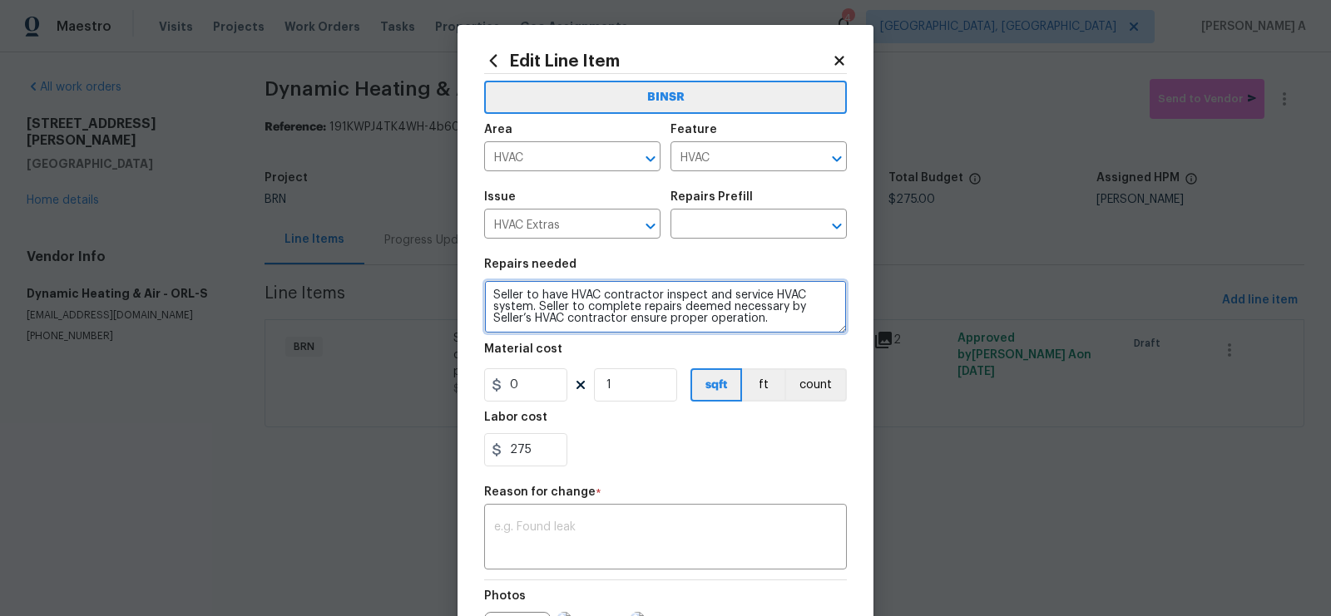
click at [528, 326] on textarea "Seller to have HVAC contractor inspect and service HVAC system. Seller to compl…" at bounding box center [665, 306] width 363 height 53
click at [715, 226] on input "text" at bounding box center [735, 226] width 130 height 26
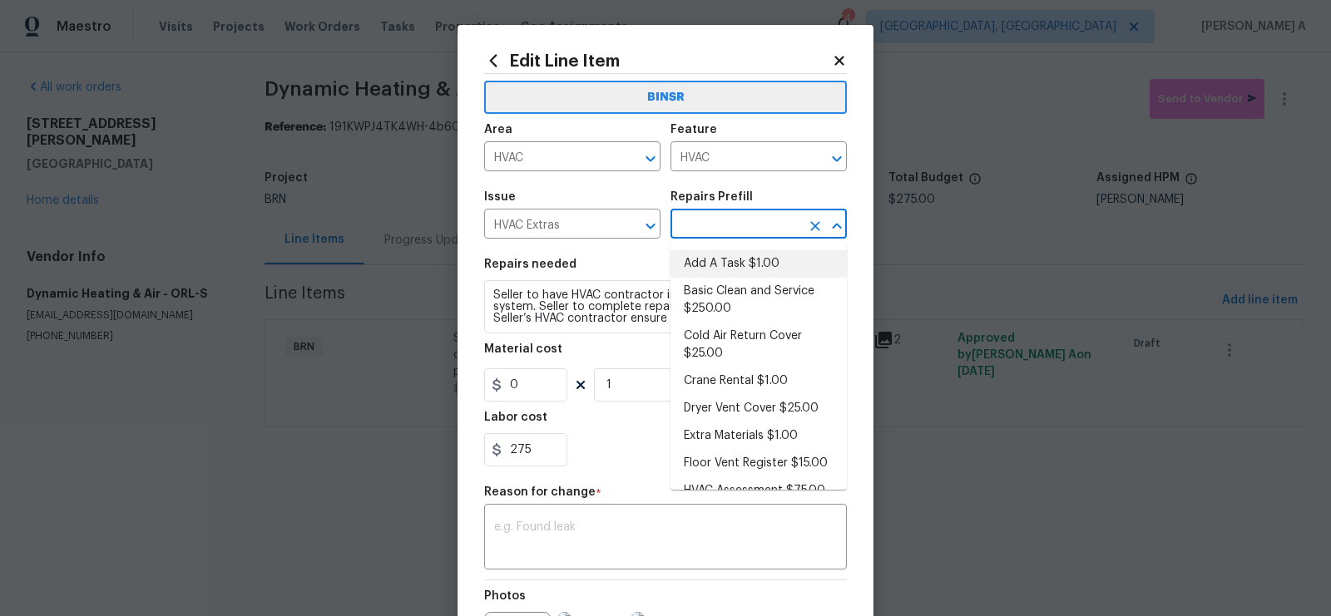
click at [719, 251] on li "Add A Task $1.00" at bounding box center [758, 263] width 176 height 27
type input "Add A Task $1.00"
type textarea "HPM to detail"
type input "1"
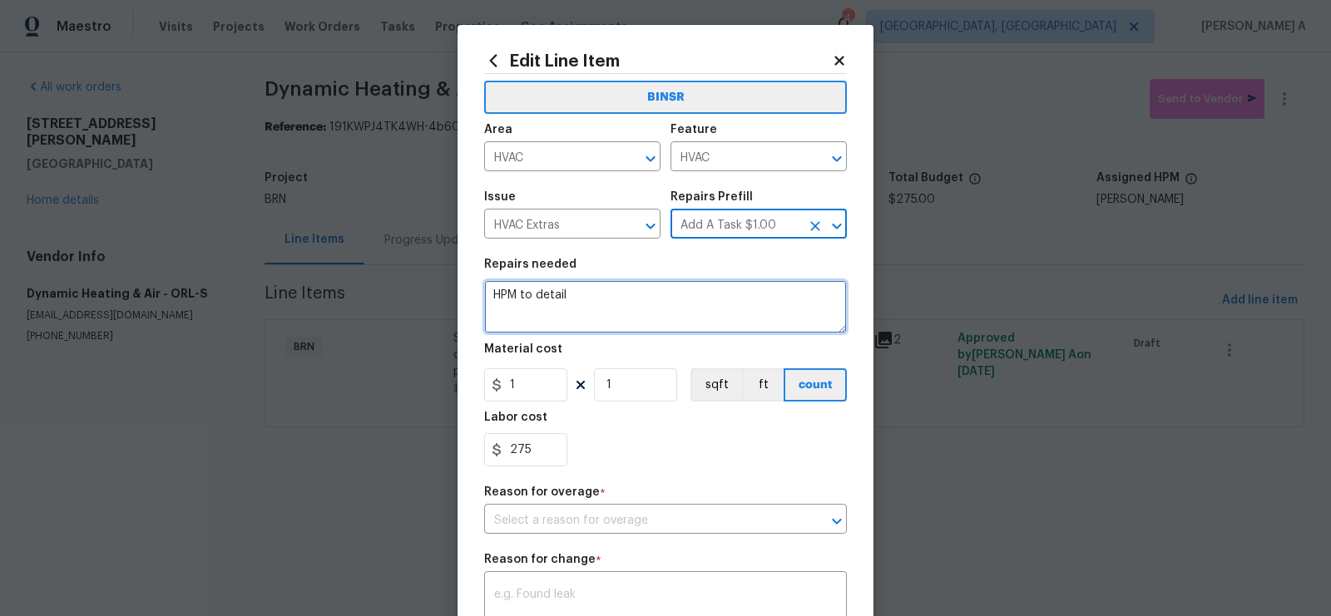
click at [685, 293] on textarea "HPM to detail" at bounding box center [665, 306] width 363 height 53
paste textarea "Seller to have HVAC contractor inspect and service HVAC system. Seller to compl…"
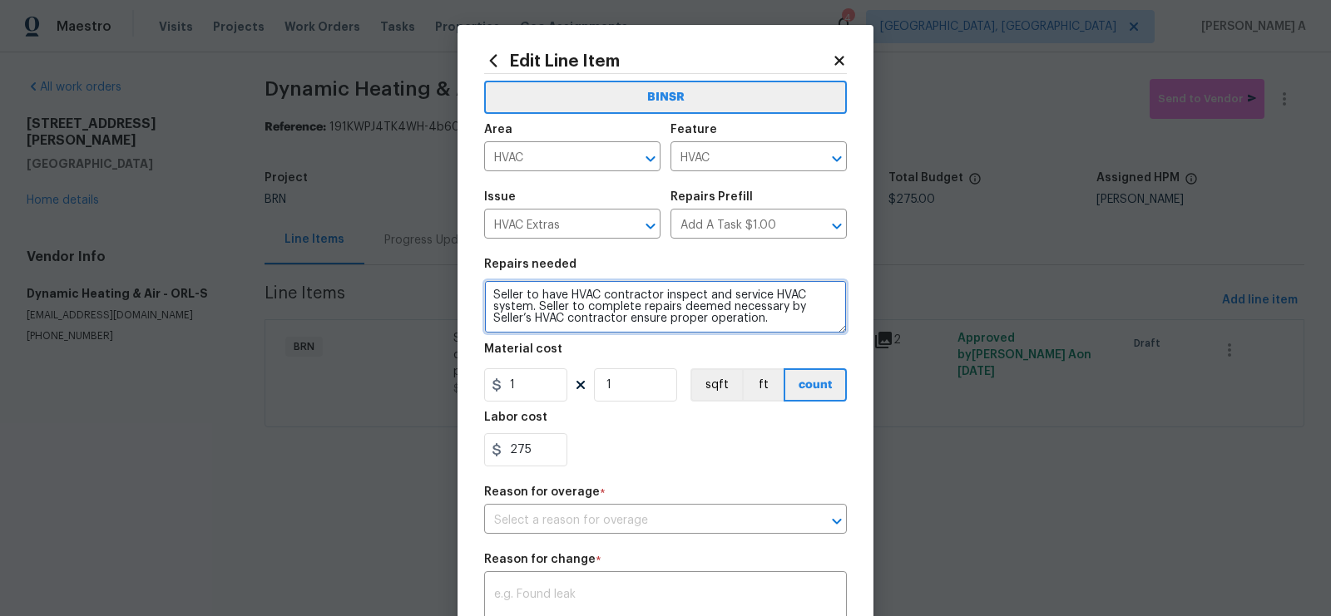
type textarea "Seller to have HVAC contractor inspect and service HVAC system. Seller to compl…"
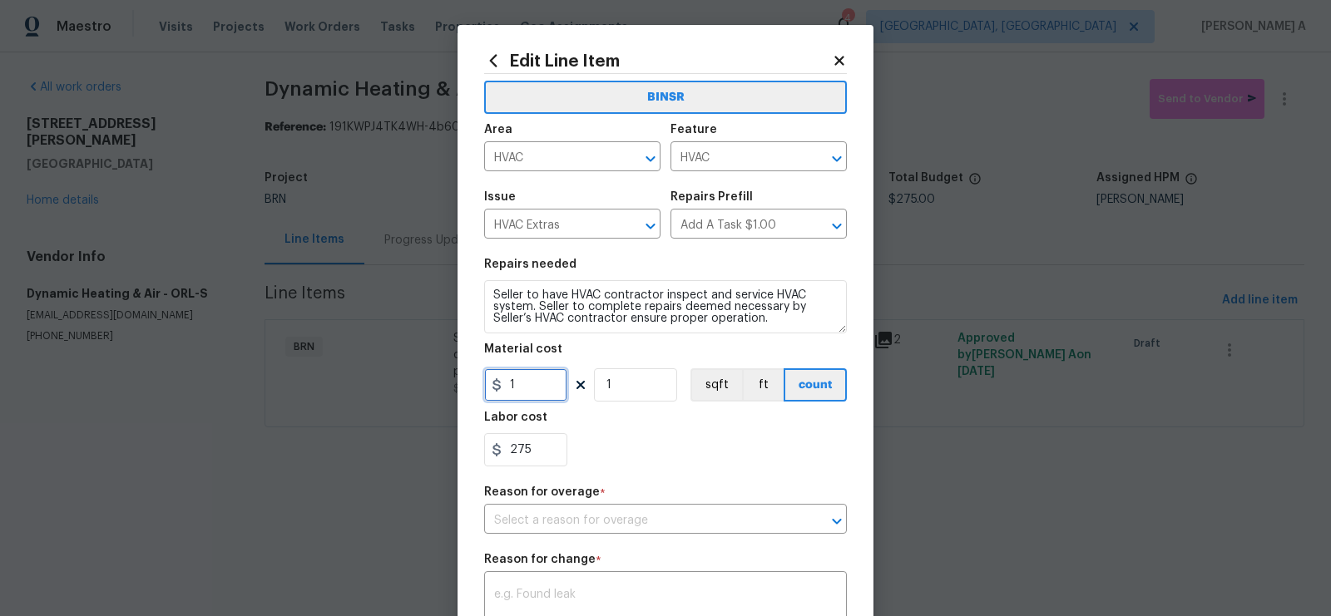
drag, startPoint x: 547, startPoint y: 398, endPoint x: 410, endPoint y: 384, distance: 138.0
click at [408, 384] on div "Edit Line Item BINSR Area HVAC ​ Feature HVAC ​ Issue HVAC Extras ​ Repairs Pre…" at bounding box center [665, 308] width 1331 height 616
type input "0"
click at [700, 465] on div "275" at bounding box center [665, 449] width 363 height 33
click at [638, 524] on input "text" at bounding box center [642, 521] width 316 height 26
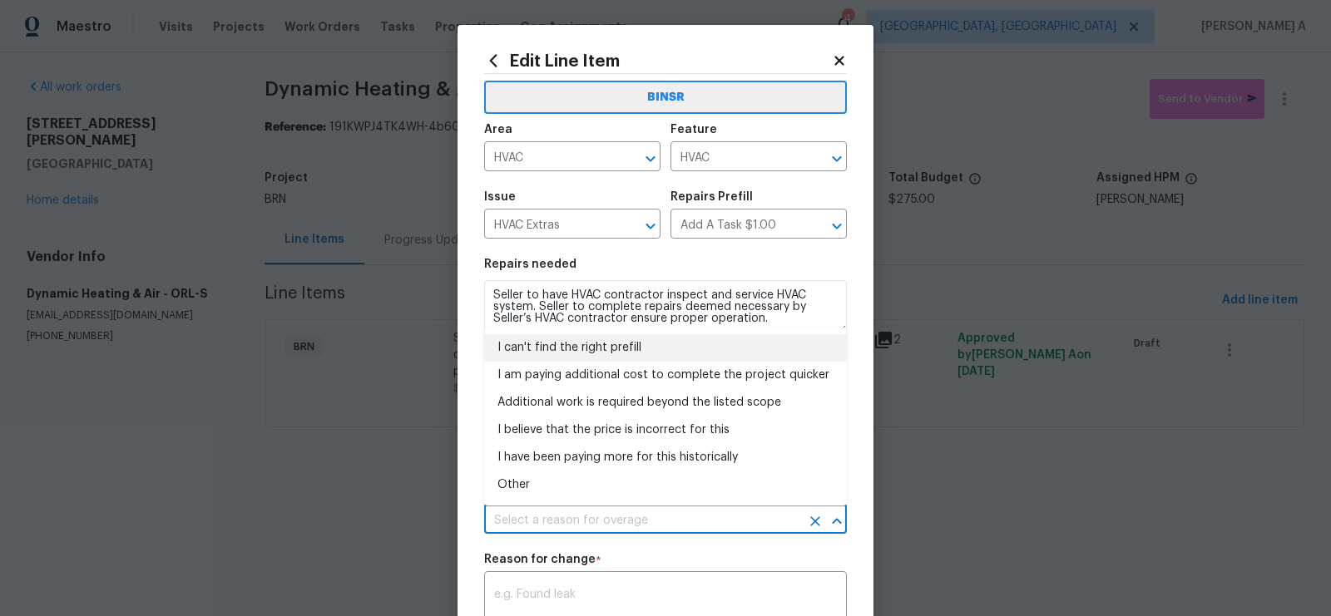
click at [610, 349] on li "I can't find the right prefill" at bounding box center [665, 347] width 363 height 27
type input "I can't find the right prefill"
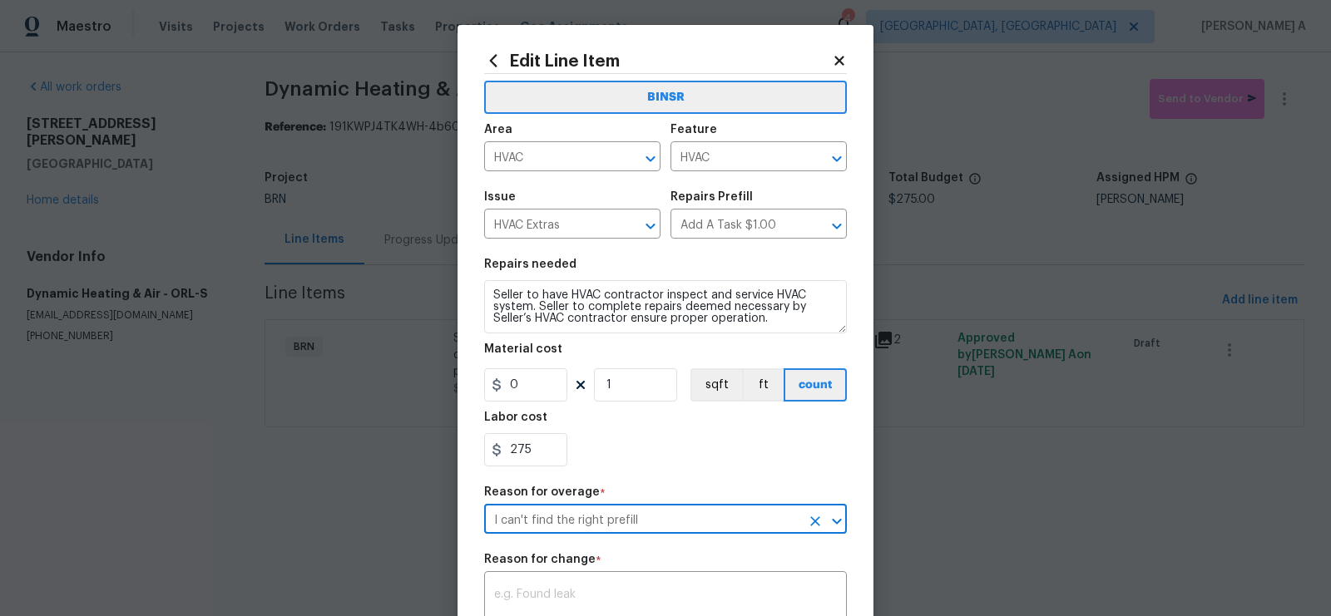
scroll to position [271, 0]
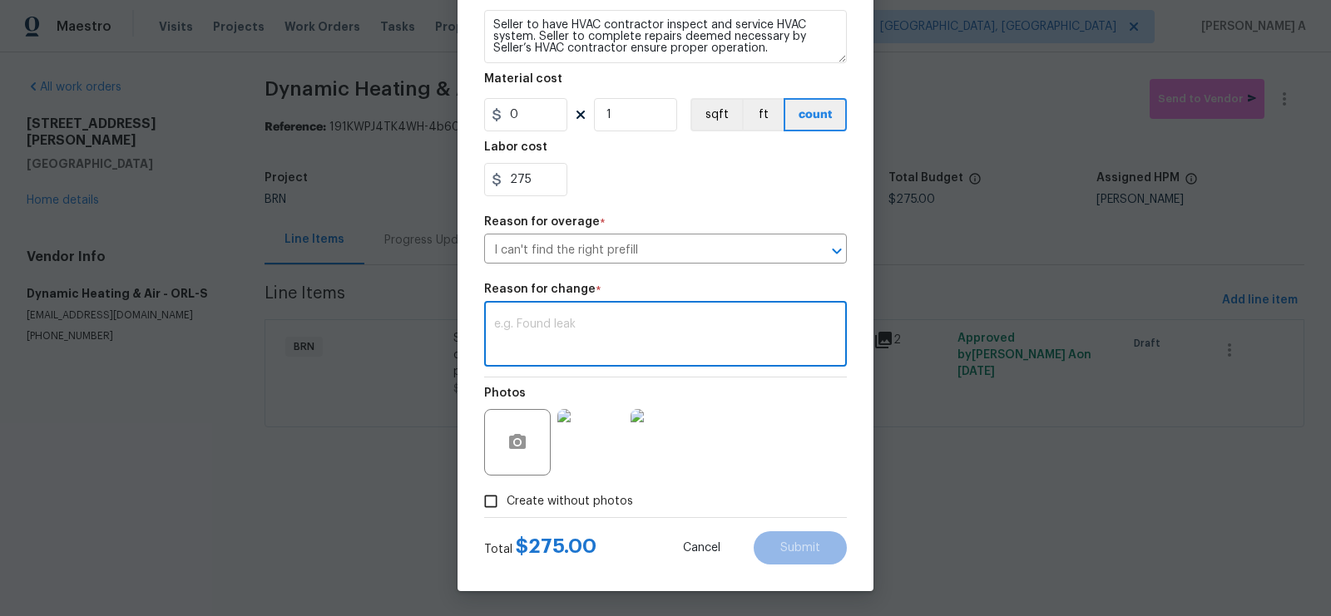
click at [570, 325] on textarea at bounding box center [665, 336] width 343 height 35
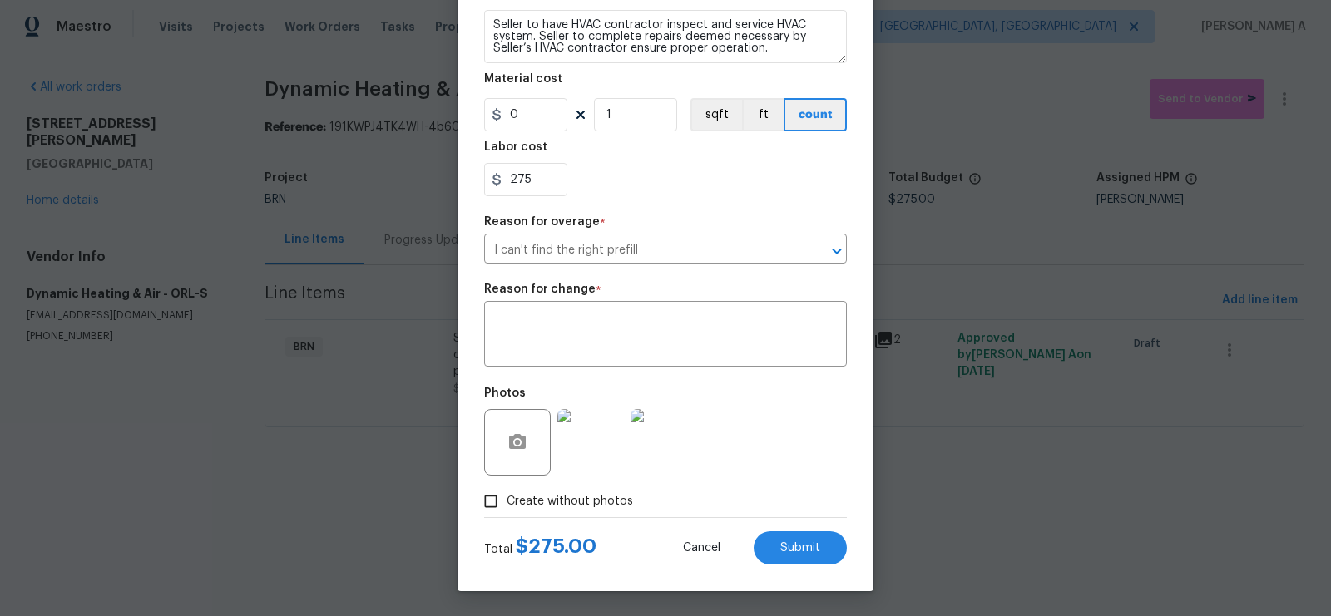
click at [831, 565] on div "Edit Line Item BINSR Area HVAC ​ Feature HVAC ​ Issue HVAC Extras ​ Repairs Pre…" at bounding box center [665, 173] width 416 height 837
click at [821, 547] on button "Submit" at bounding box center [800, 547] width 93 height 33
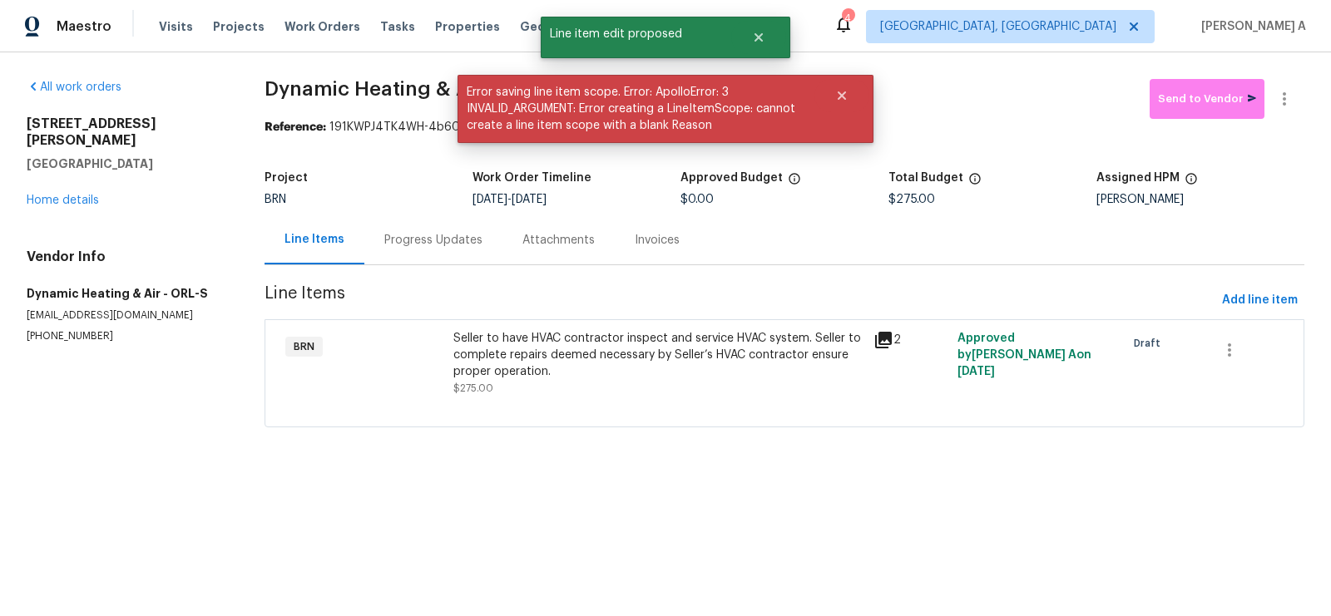
scroll to position [0, 0]
click at [465, 282] on section "Dynamic Heating & Air - ORL-S Draft Send to Vendor Reference: 191KWPJ4TK4WH-4b6…" at bounding box center [784, 263] width 1040 height 368
click at [457, 247] on div "Progress Updates" at bounding box center [433, 240] width 98 height 17
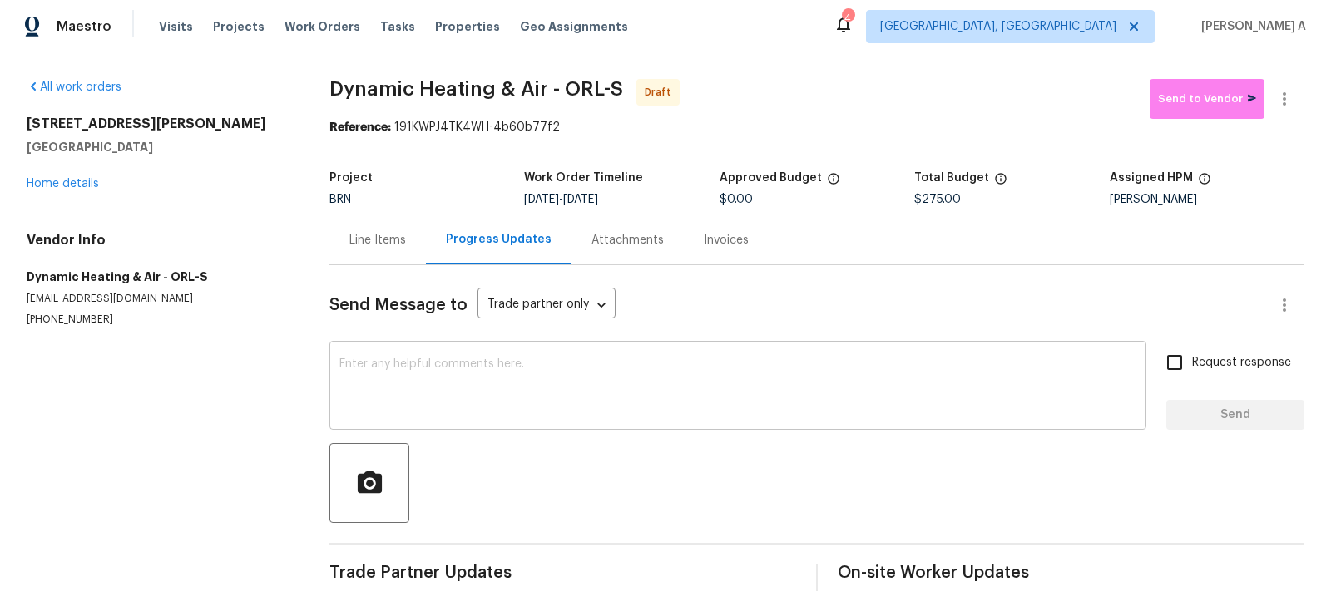
click at [406, 381] on textarea at bounding box center [737, 387] width 797 height 58
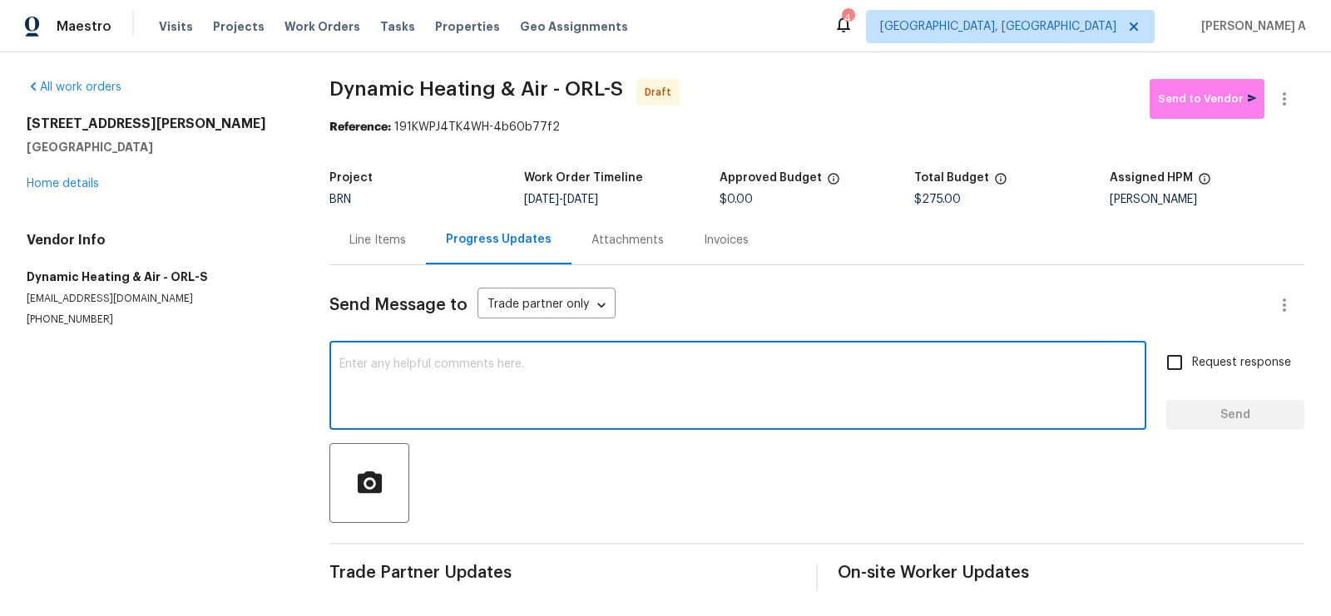
paste textarea "Hi, I'm Akshay from Opendoor. Just wanted to check if you received the workorde…"
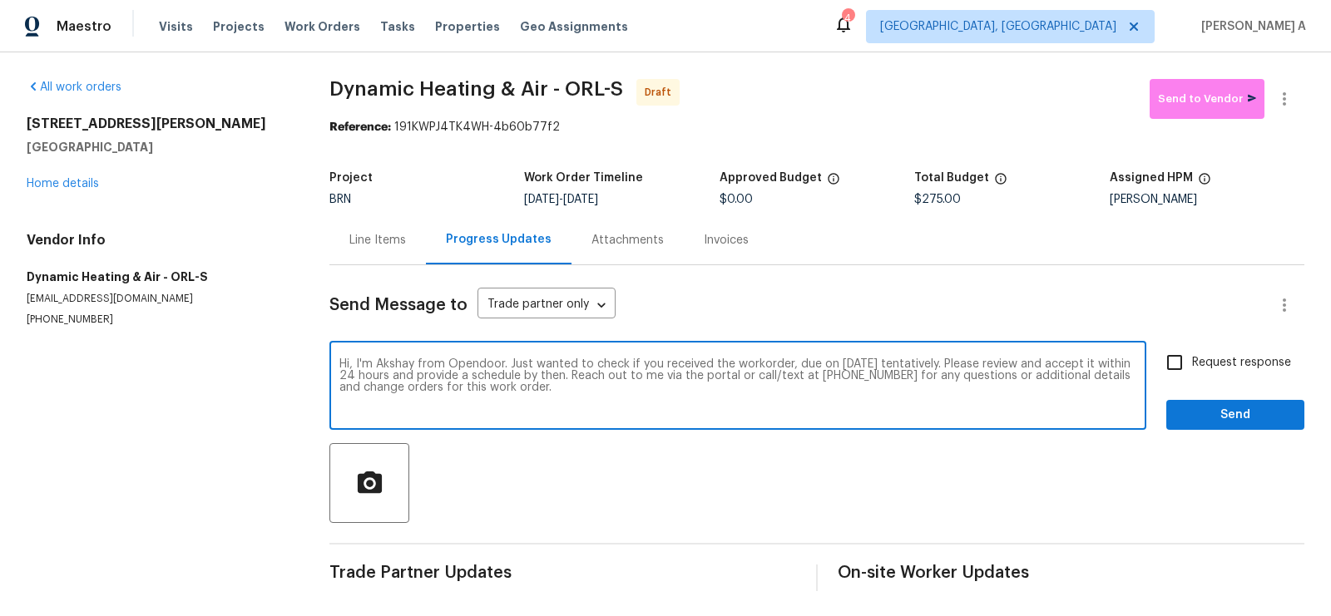
type textarea "Hi, I'm Akshay from Opendoor. Just wanted to check if you received the workorde…"
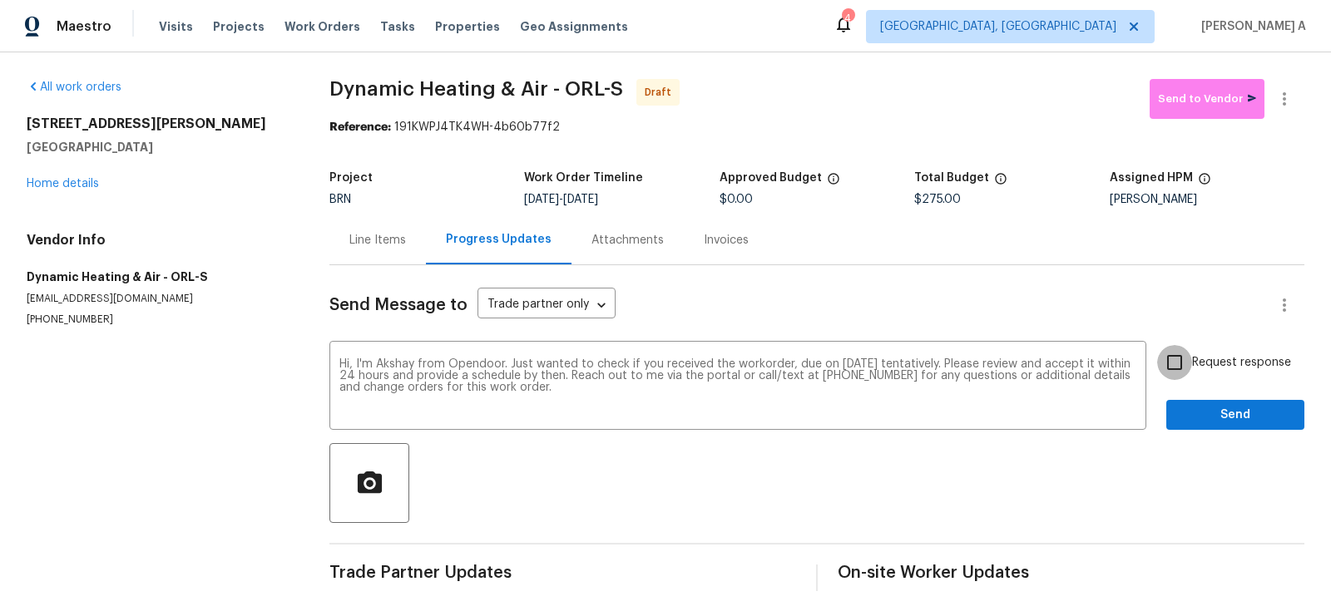
click at [1184, 375] on input "Request response" at bounding box center [1174, 362] width 35 height 35
checkbox input "true"
click at [1215, 423] on span "Send" at bounding box center [1234, 415] width 111 height 21
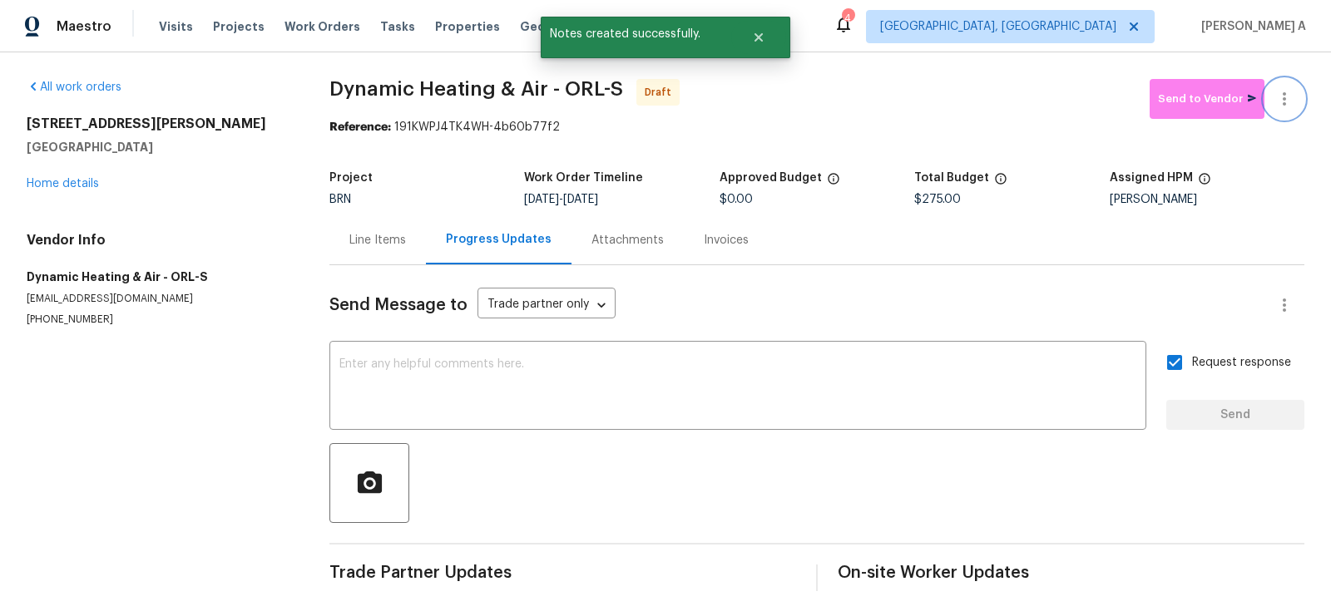
click at [1294, 96] on button "button" at bounding box center [1284, 99] width 40 height 40
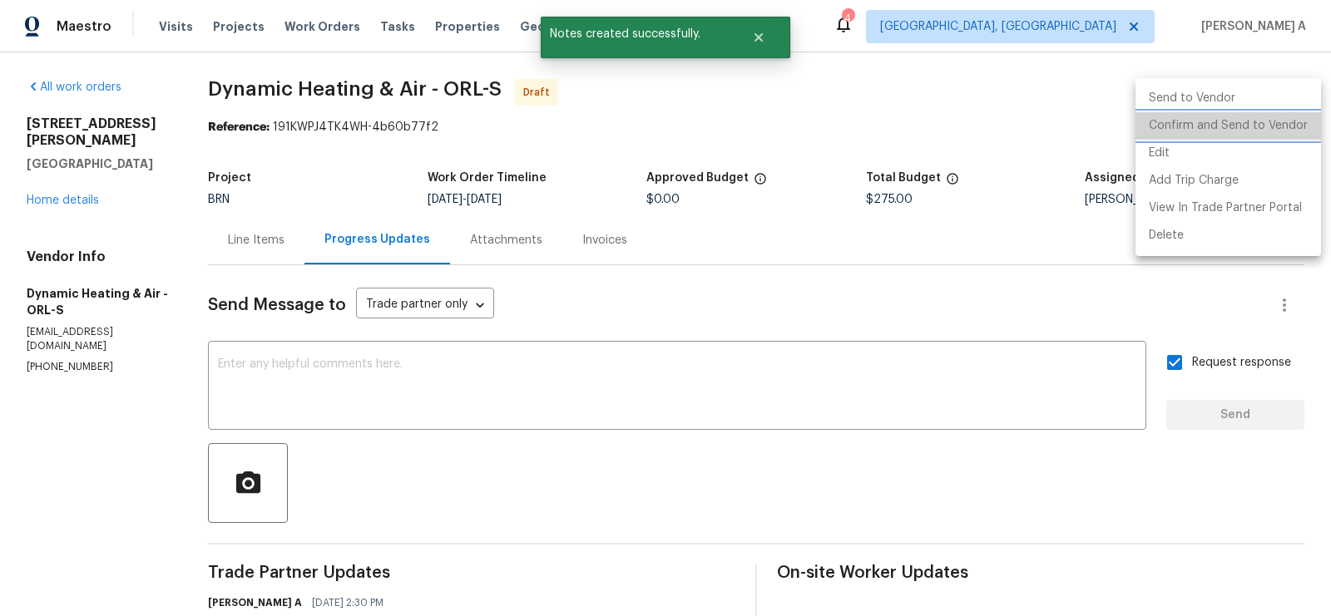
click at [1301, 120] on li "Confirm and Send to Vendor" at bounding box center [1227, 125] width 185 height 27
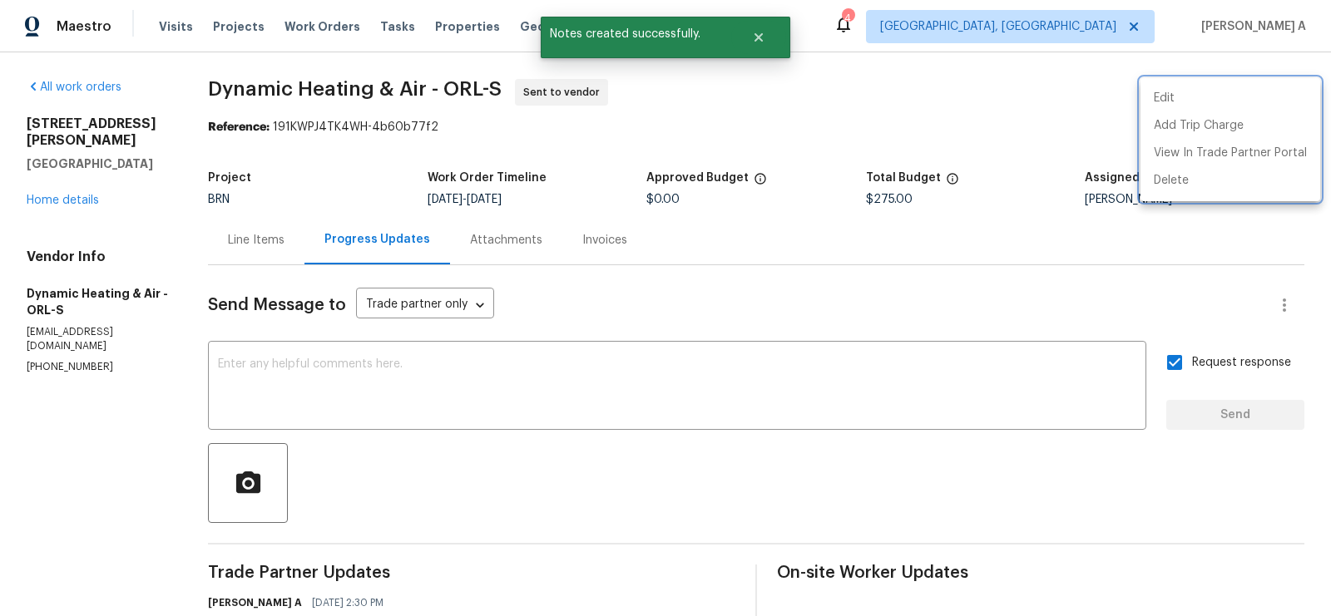
click at [749, 300] on div at bounding box center [665, 308] width 1331 height 616
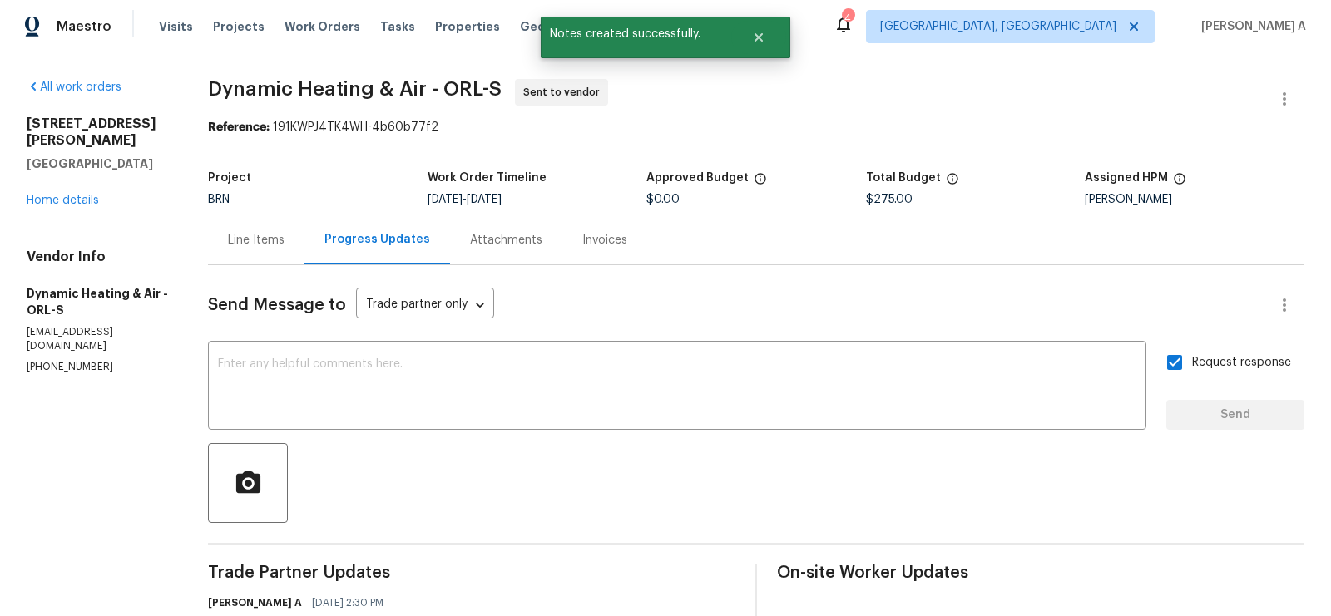
click at [246, 244] on div "Line Items" at bounding box center [256, 240] width 57 height 17
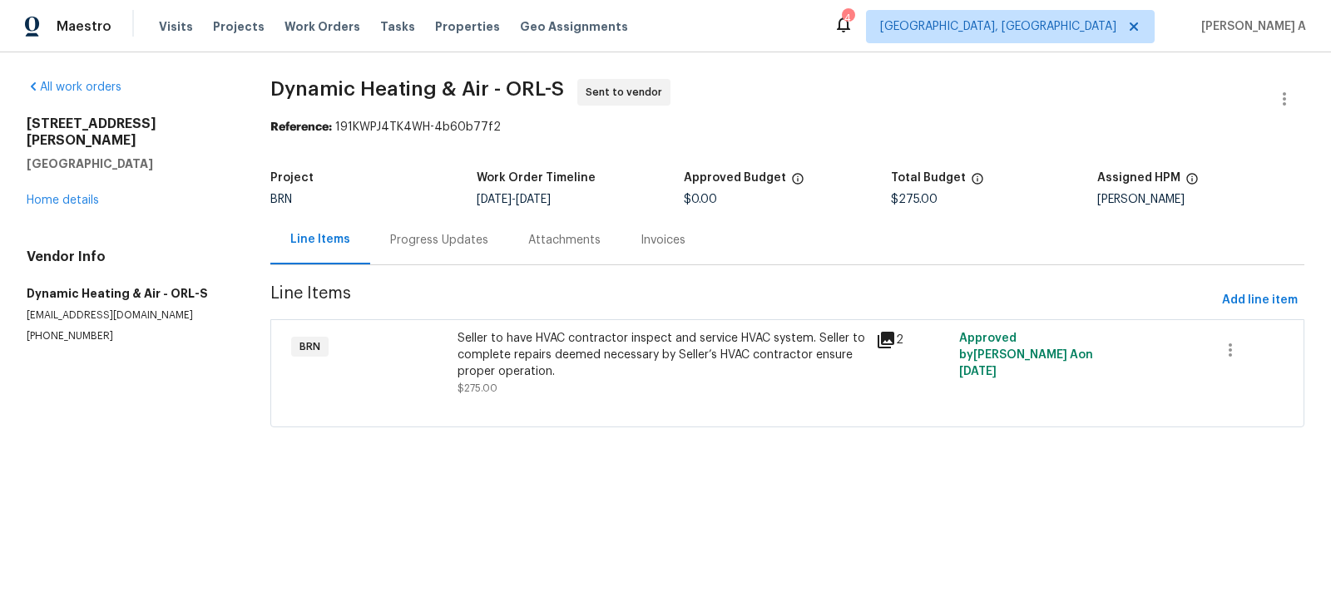
click at [282, 152] on section "Dynamic Heating & Air - ORL-S Sent to vendor Reference: 191KWPJ4TK4WH-4b60b77f2…" at bounding box center [787, 263] width 1034 height 368
copy span "Dynamic Heating & Air"
drag, startPoint x: 265, startPoint y: 92, endPoint x: 482, endPoint y: 91, distance: 216.3
click at [482, 89] on div "All work orders [STREET_ADDRESS][PERSON_NAME] Home details Vendor Info Dynamic …" at bounding box center [665, 263] width 1331 height 422
